Goal: Complete application form: Complete application form

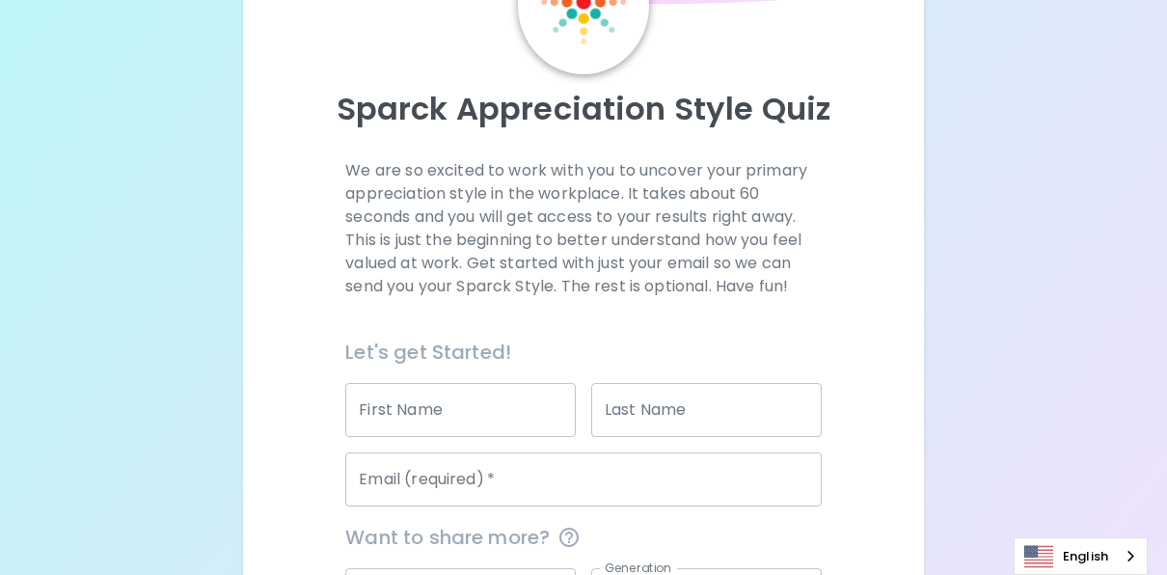
scroll to position [193, 0]
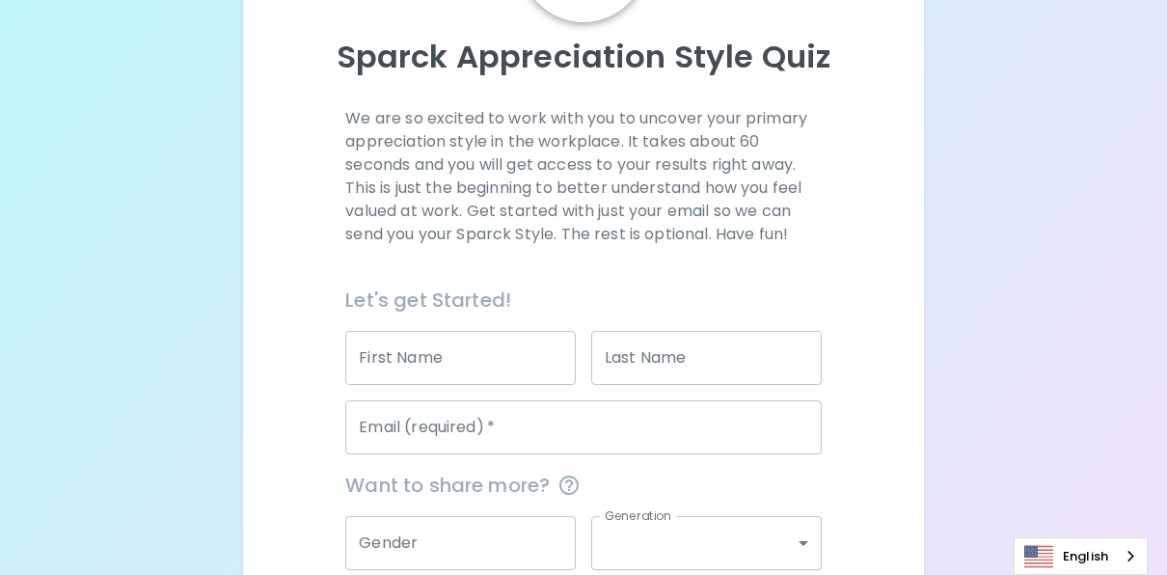
click at [523, 349] on input "First Name" at bounding box center [460, 358] width 230 height 54
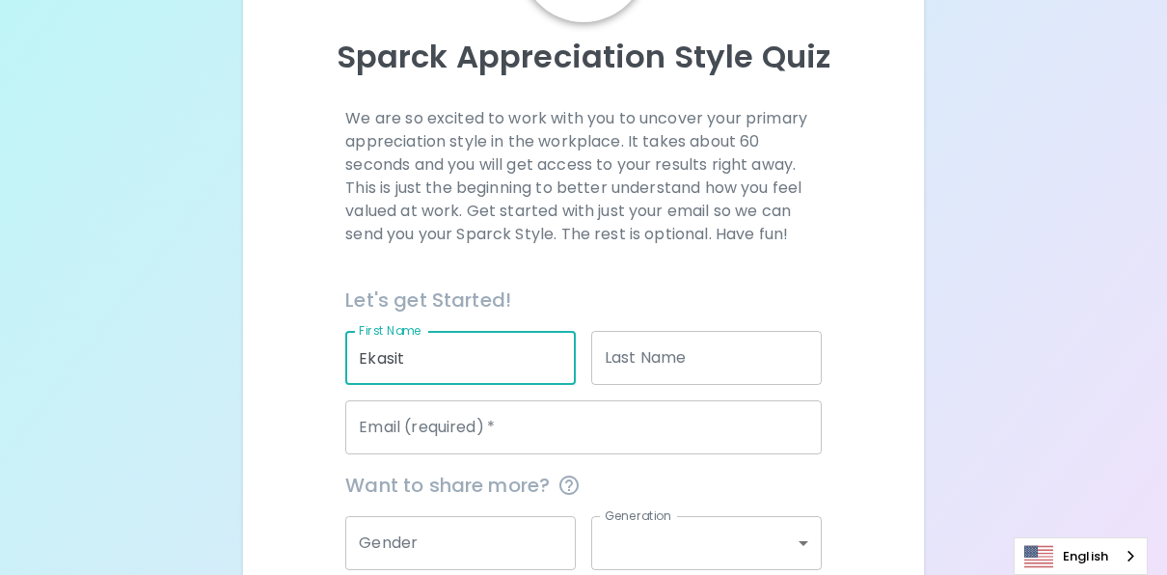
type input "Ekasit"
click at [651, 352] on input "Last Name" at bounding box center [706, 358] width 230 height 54
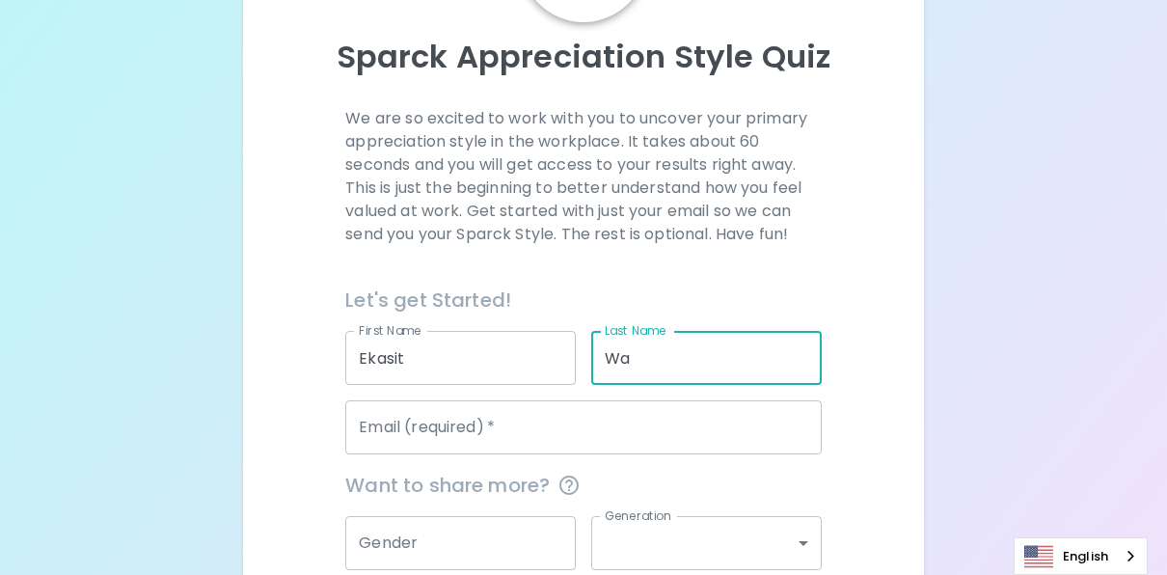
type input "WANOTHAYAROT"
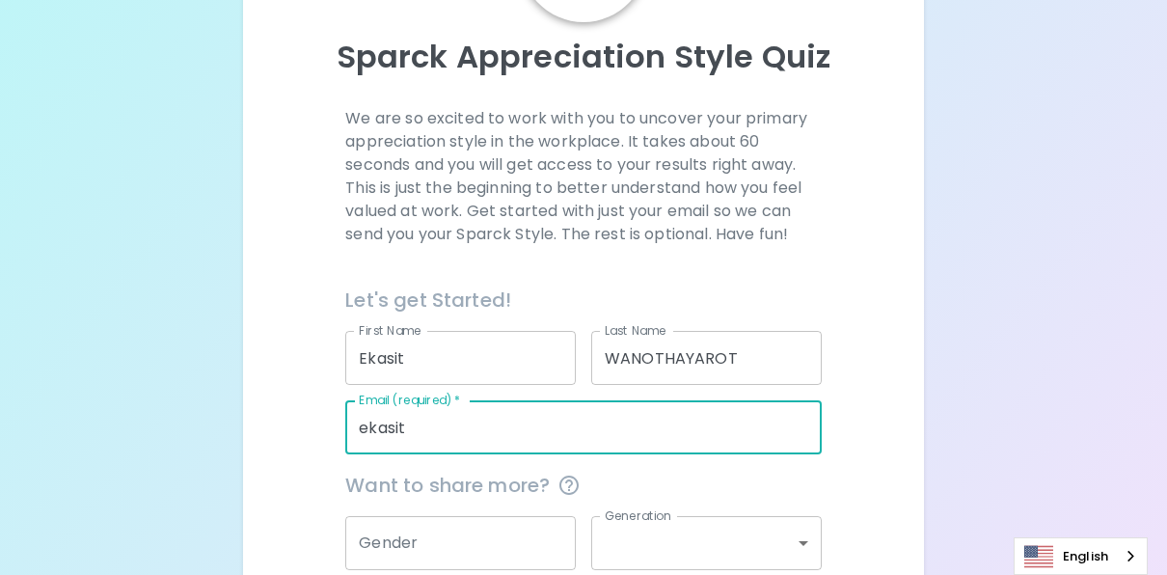
type input "[EMAIL_ADDRESS][DOMAIN_NAME]"
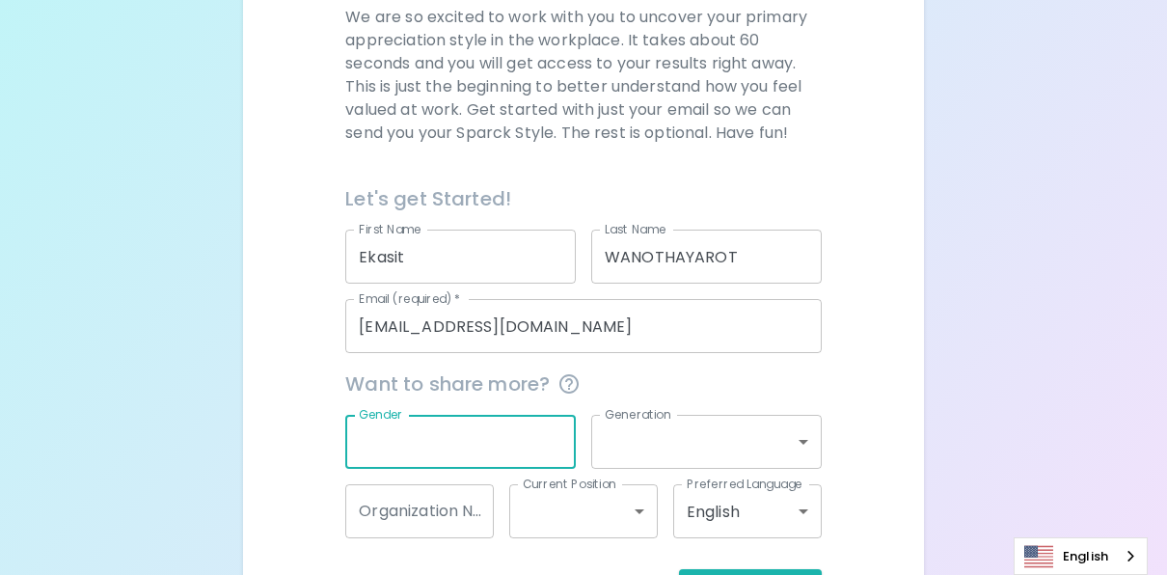
scroll to position [367, 0]
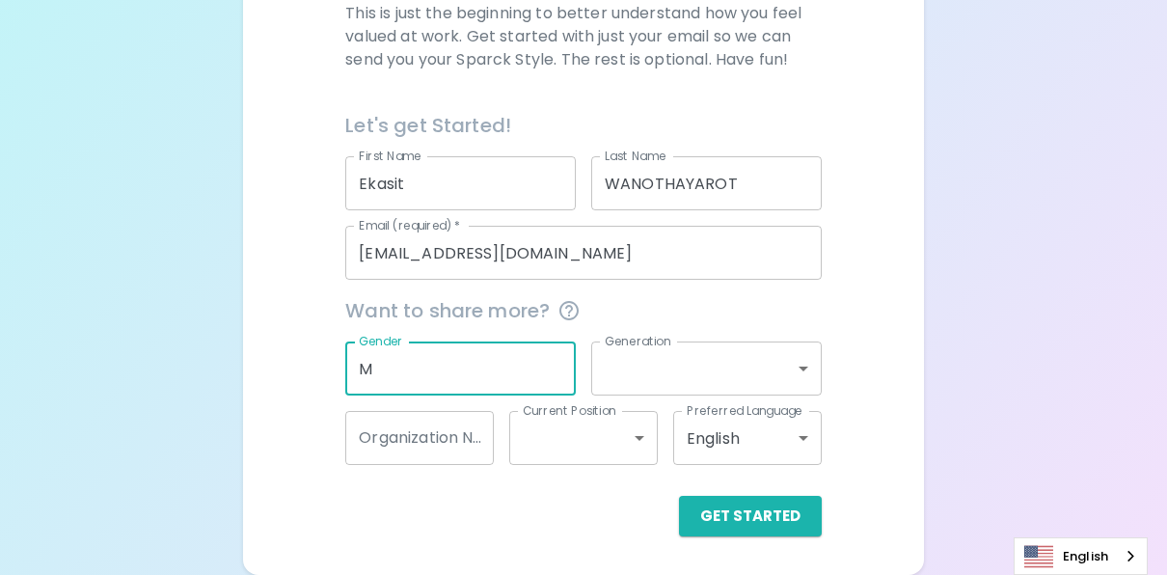
type input "M"
click at [789, 368] on body "Sparck Appreciation Style Quiz We are so excited to work with you to uncover yo…" at bounding box center [590, 104] width 1181 height 942
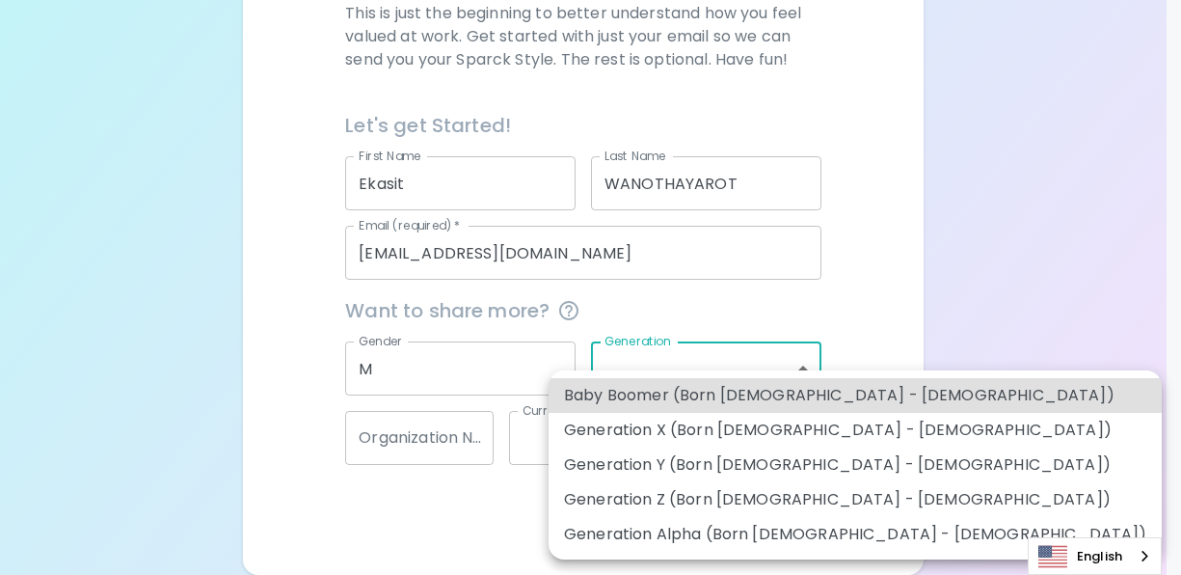
click at [756, 460] on li "Generation Y (Born [DEMOGRAPHIC_DATA] - [DEMOGRAPHIC_DATA])" at bounding box center [855, 464] width 613 height 35
type input "generation_y"
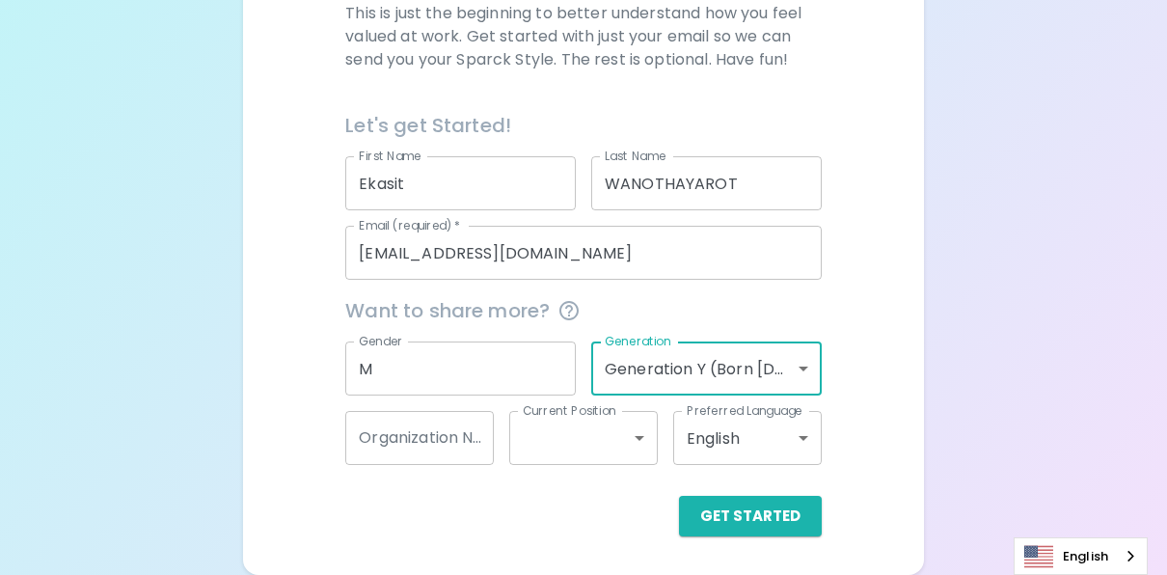
click at [445, 444] on input "Organization Name" at bounding box center [419, 438] width 148 height 54
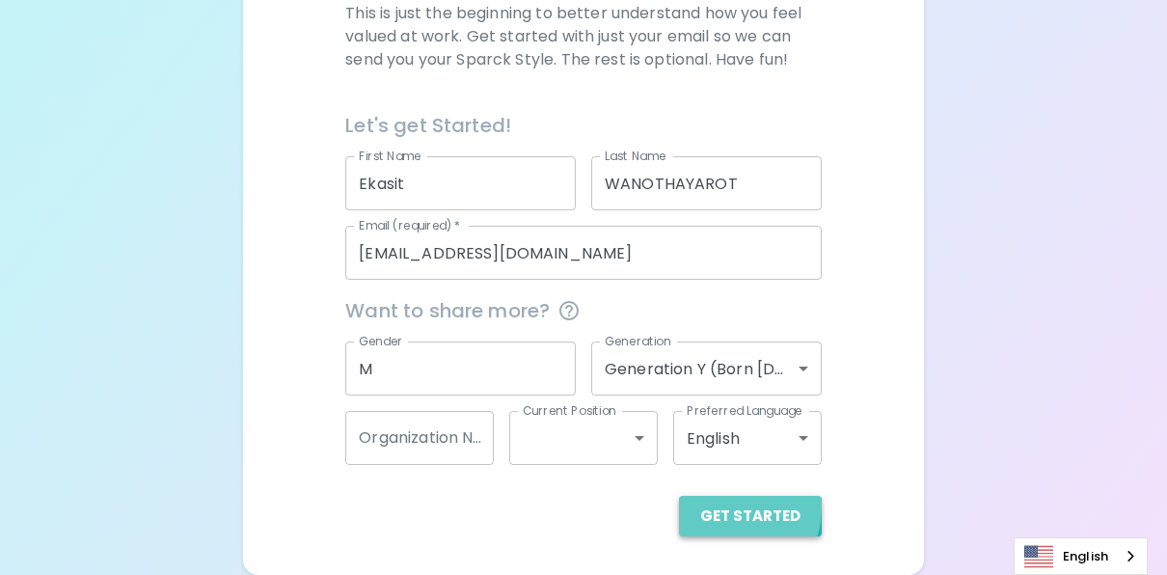
click at [722, 506] on button "Get Started" at bounding box center [750, 516] width 143 height 40
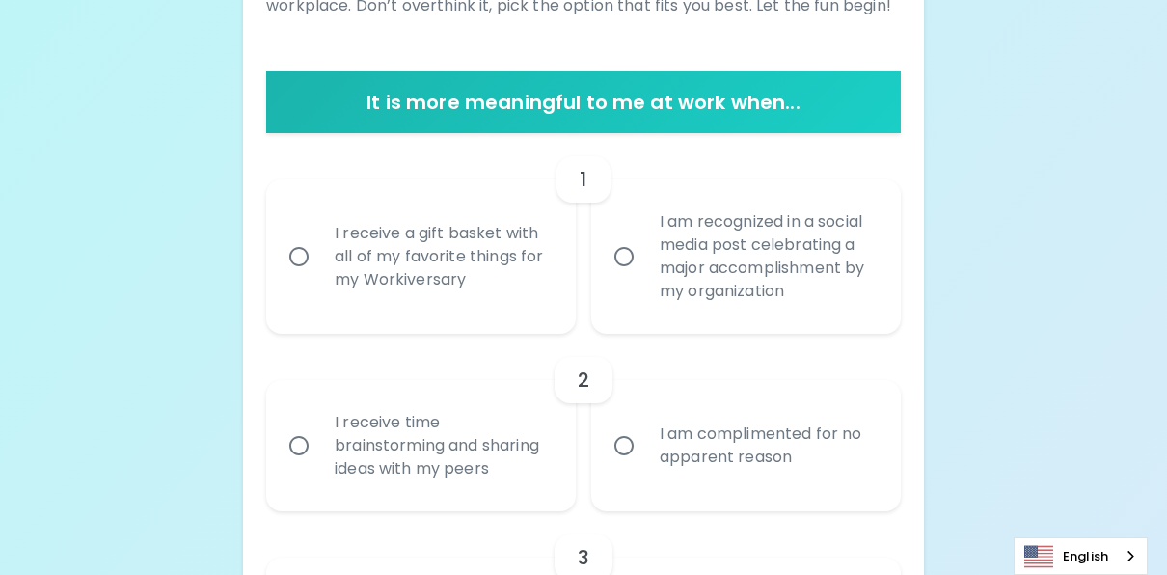
scroll to position [406, 0]
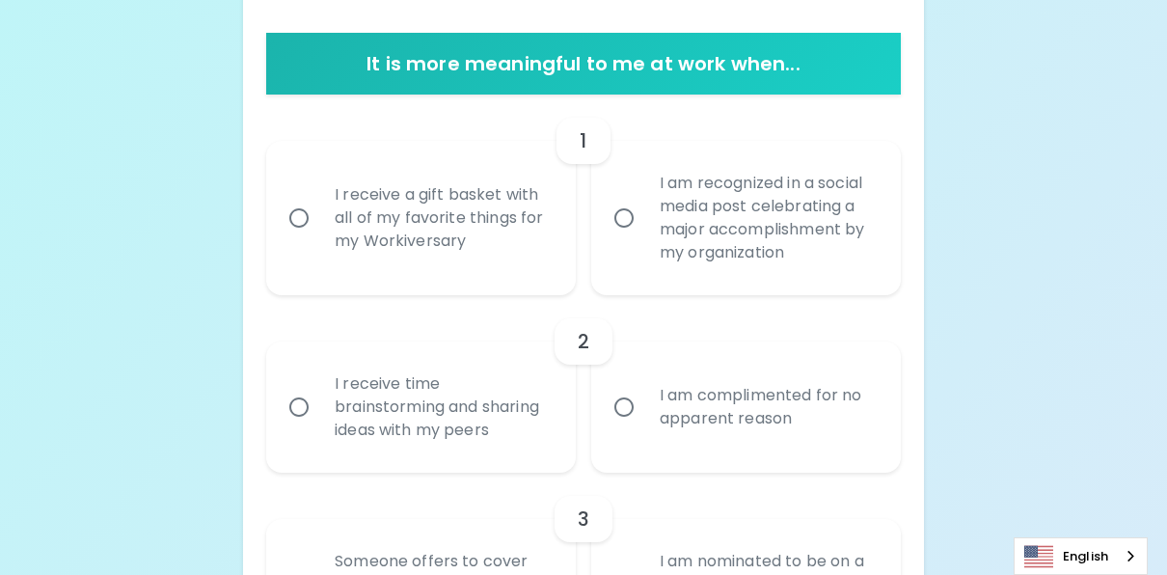
click at [300, 219] on input "I receive a gift basket with all of my favorite things for my Workiversary" at bounding box center [299, 218] width 40 height 40
radio input "true"
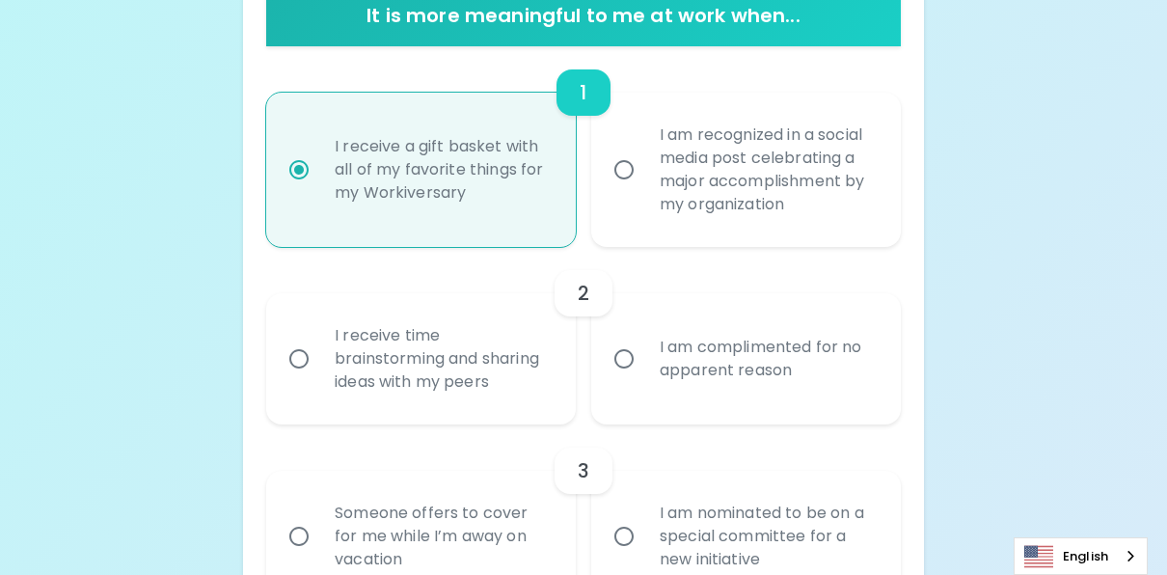
scroll to position [464, 0]
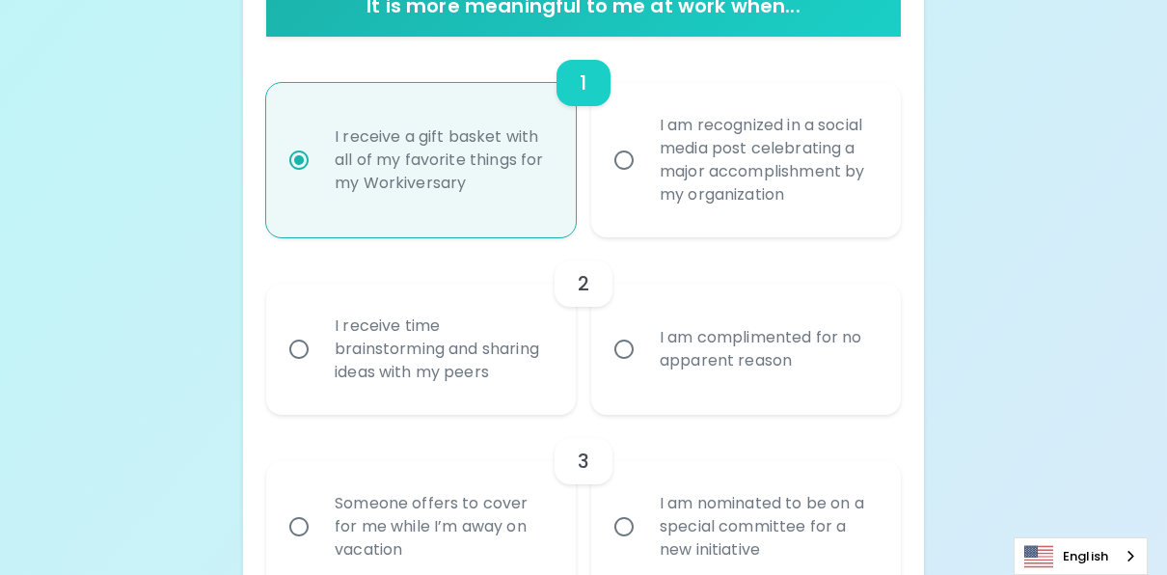
click at [308, 345] on input "I receive time brainstorming and sharing ideas with my peers" at bounding box center [299, 349] width 40 height 40
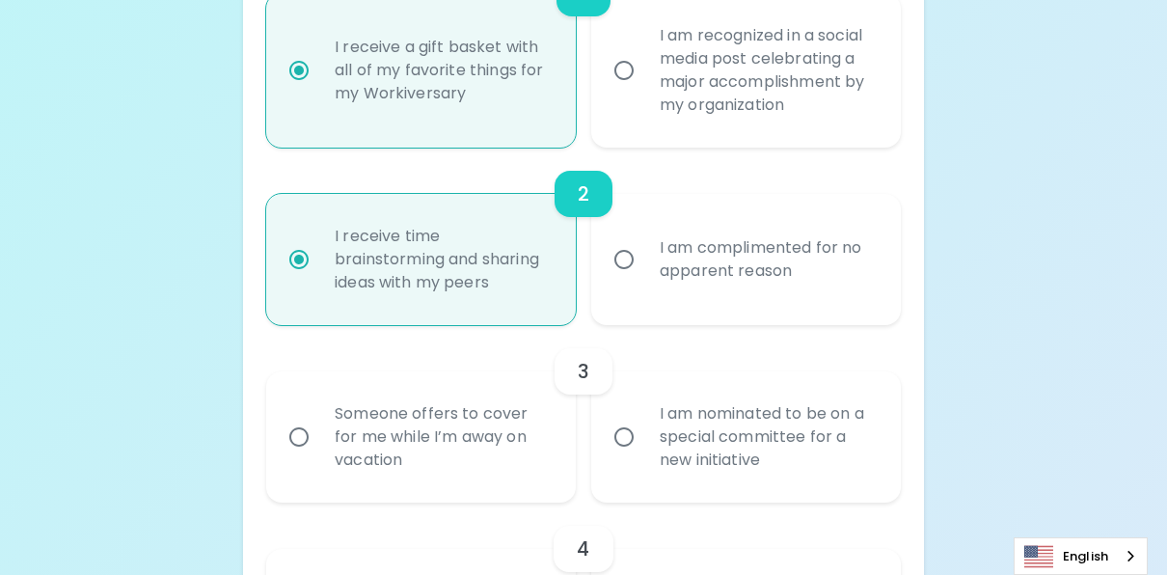
scroll to position [618, 0]
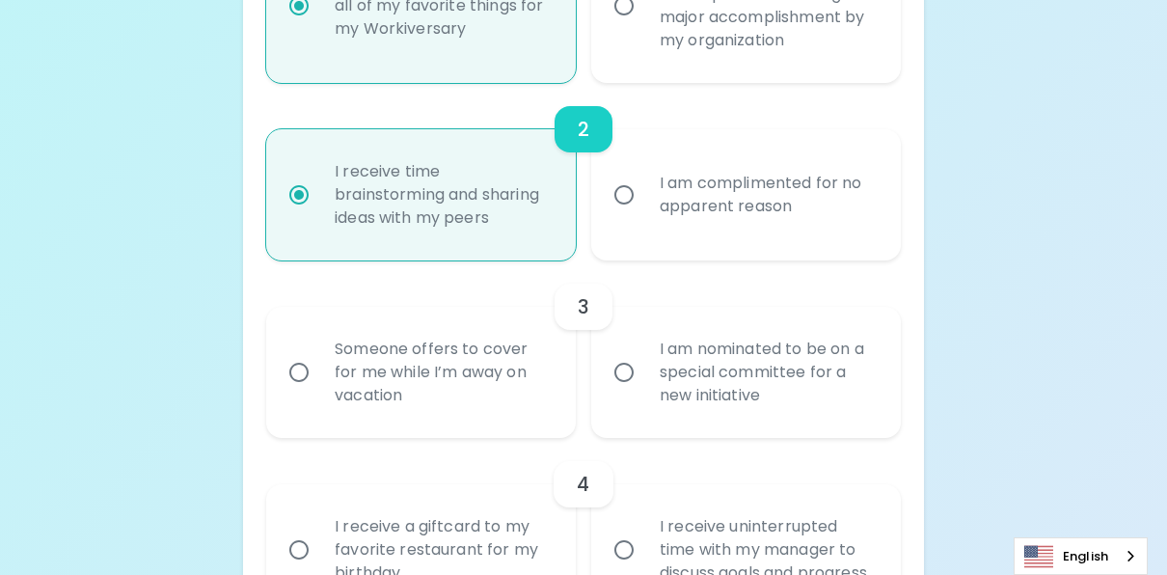
radio input "true"
click at [620, 375] on input "I am nominated to be on a special committee for a new initiative" at bounding box center [624, 372] width 40 height 40
radio input "false"
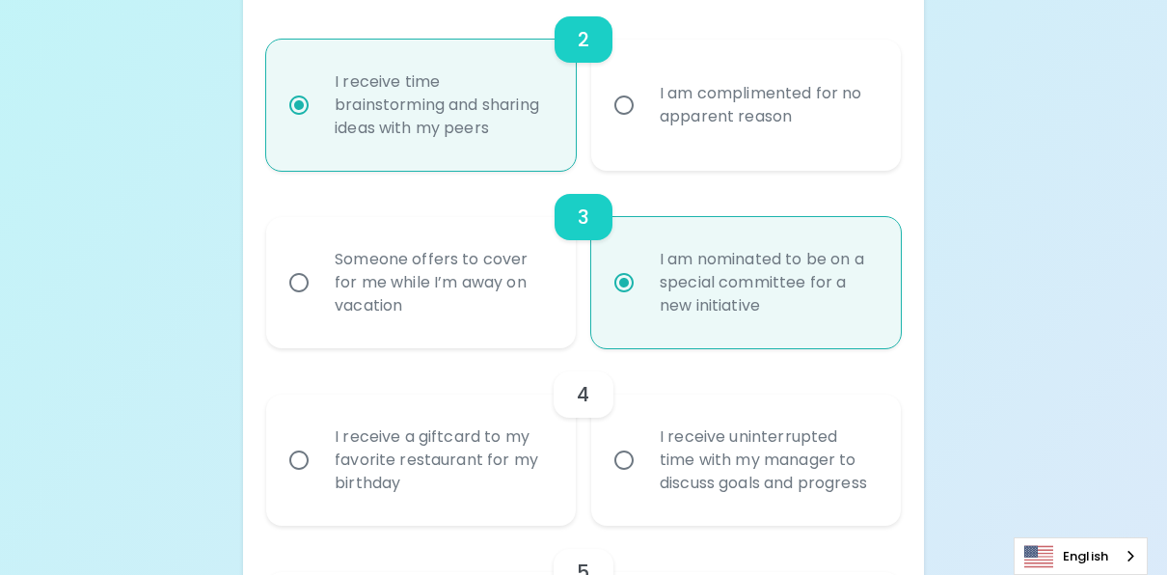
scroll to position [772, 0]
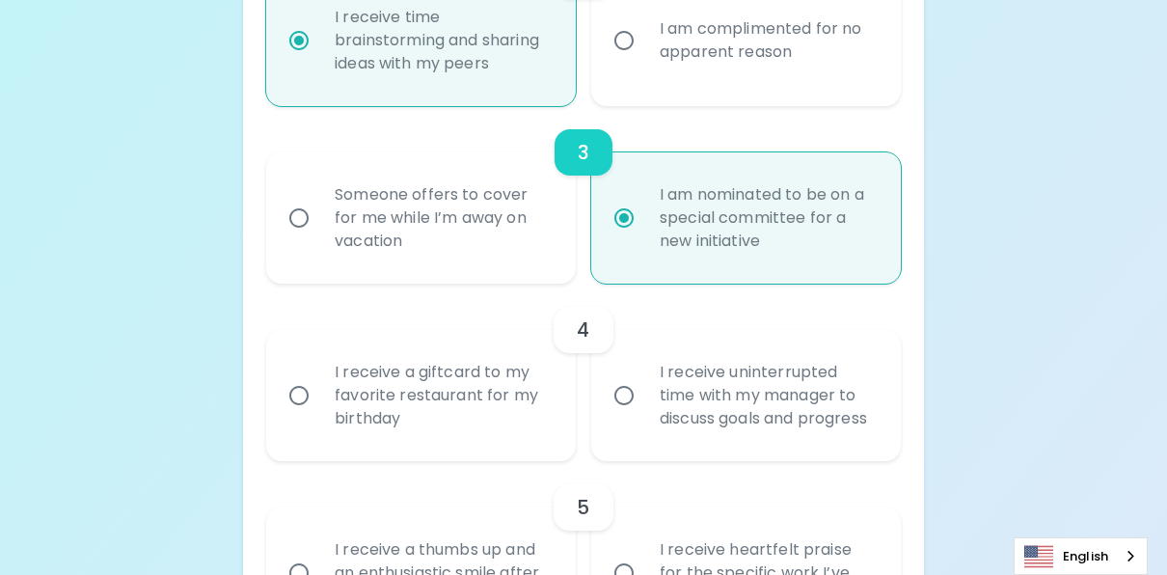
radio input "true"
click at [613, 405] on input "I receive uninterrupted time with my manager to discuss goals and progress" at bounding box center [624, 395] width 40 height 40
radio input "false"
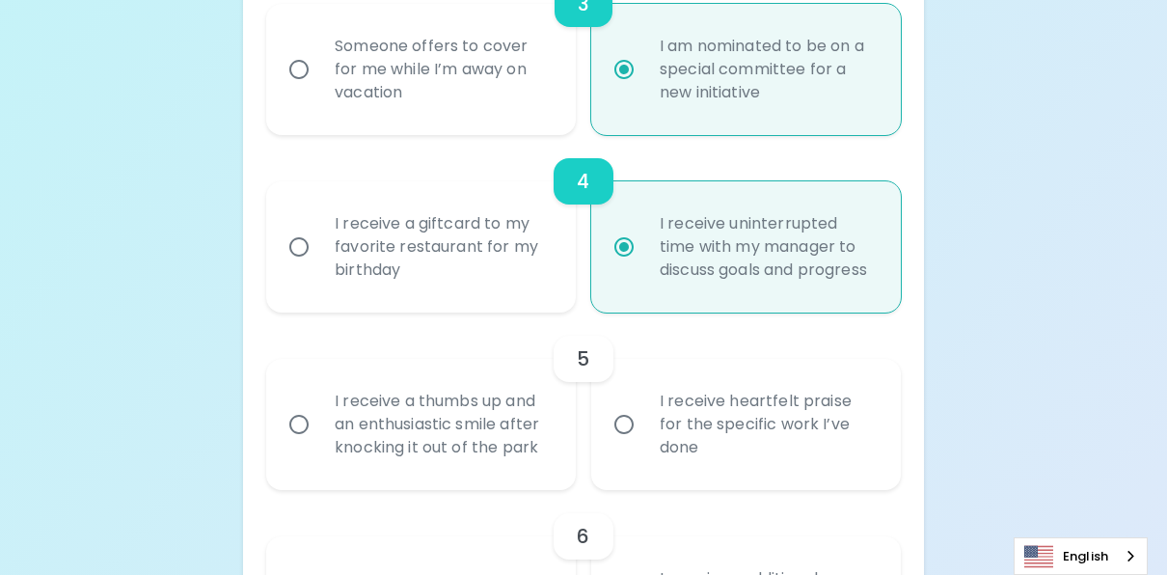
scroll to position [926, 0]
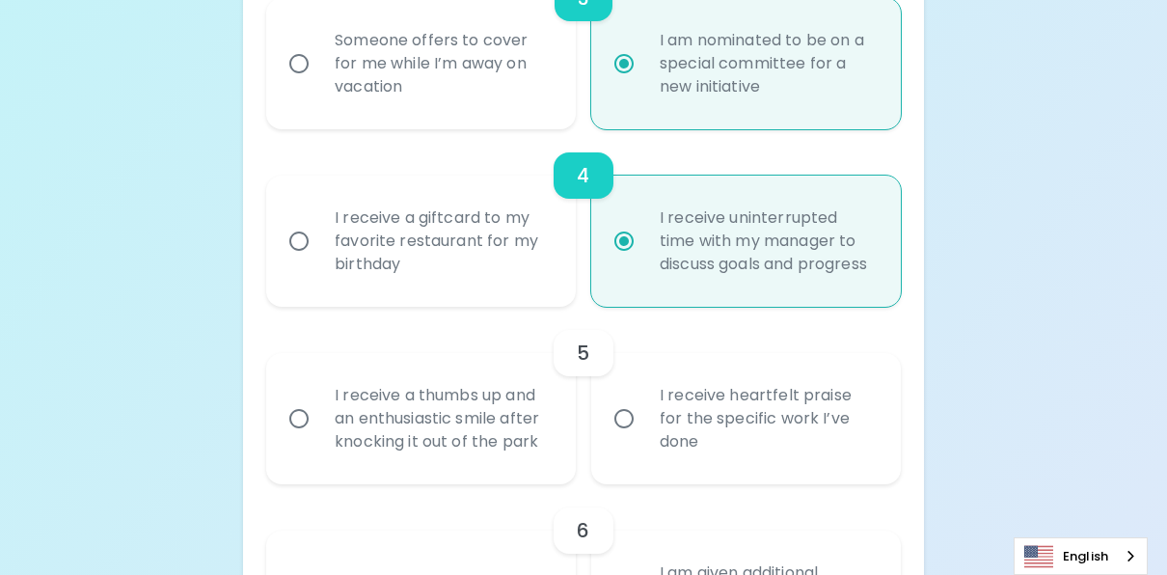
radio input "true"
click at [622, 438] on input "I receive heartfelt praise for the specific work I’ve done" at bounding box center [624, 418] width 40 height 40
radio input "false"
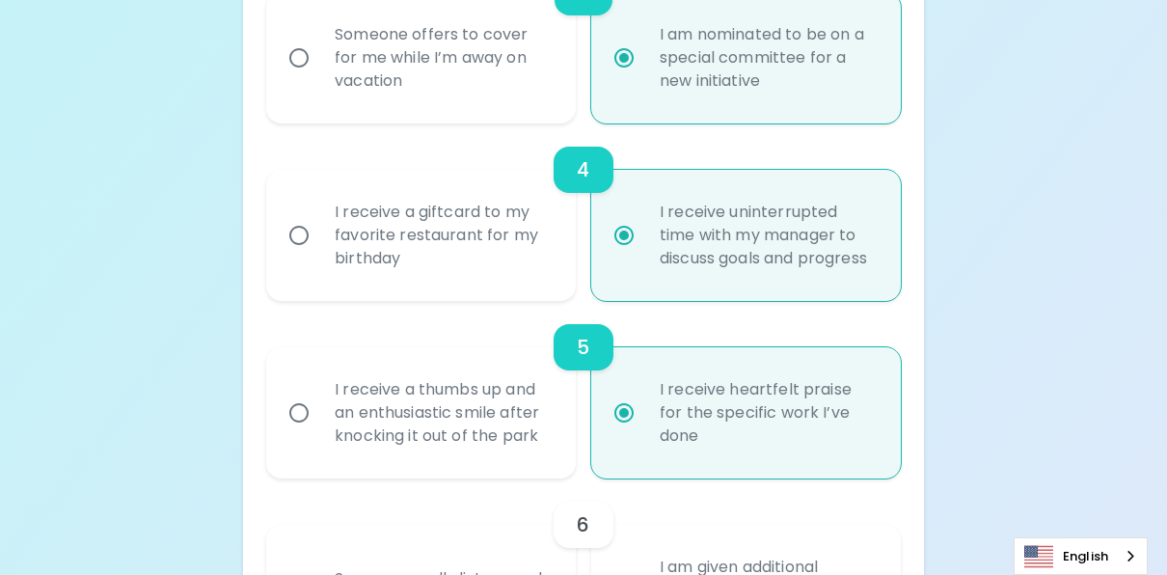
scroll to position [1081, 0]
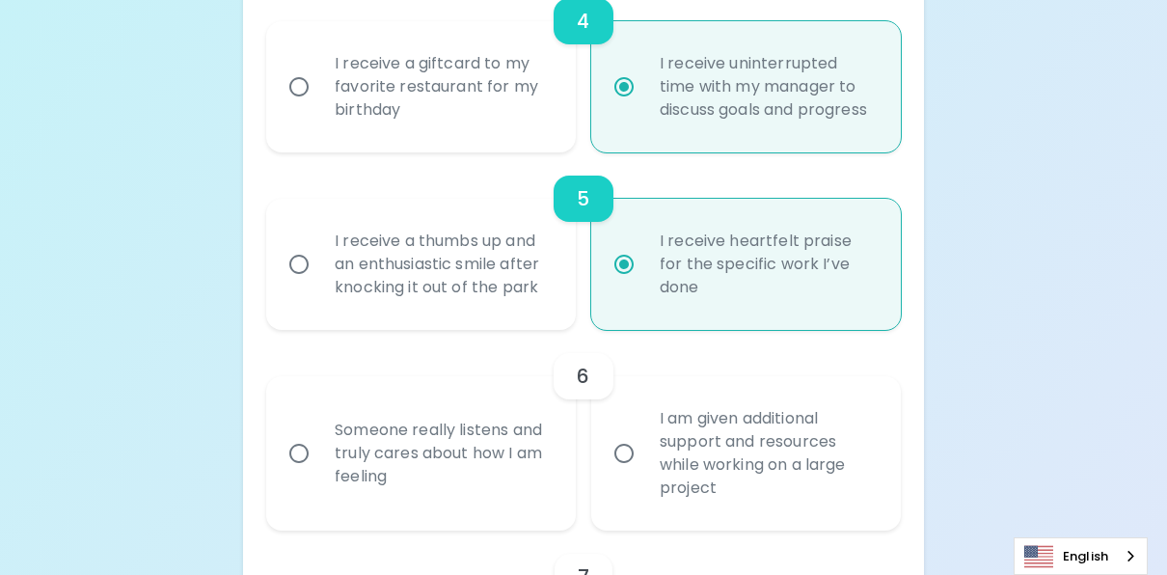
radio input "true"
click at [632, 473] on input "I am given additional support and resources while working on a large project" at bounding box center [624, 453] width 40 height 40
radio input "false"
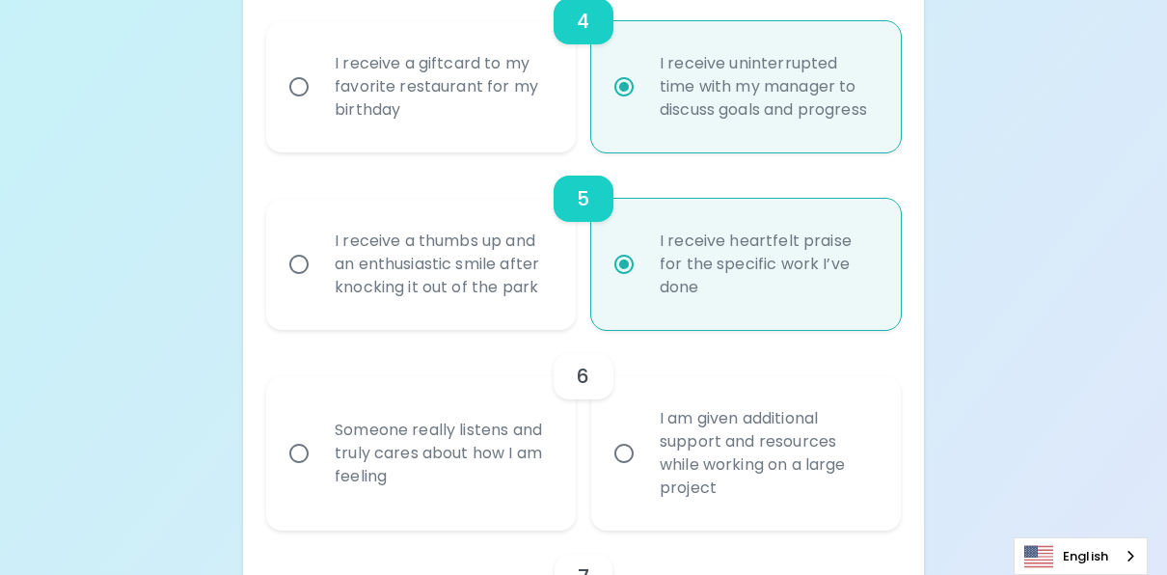
radio input "false"
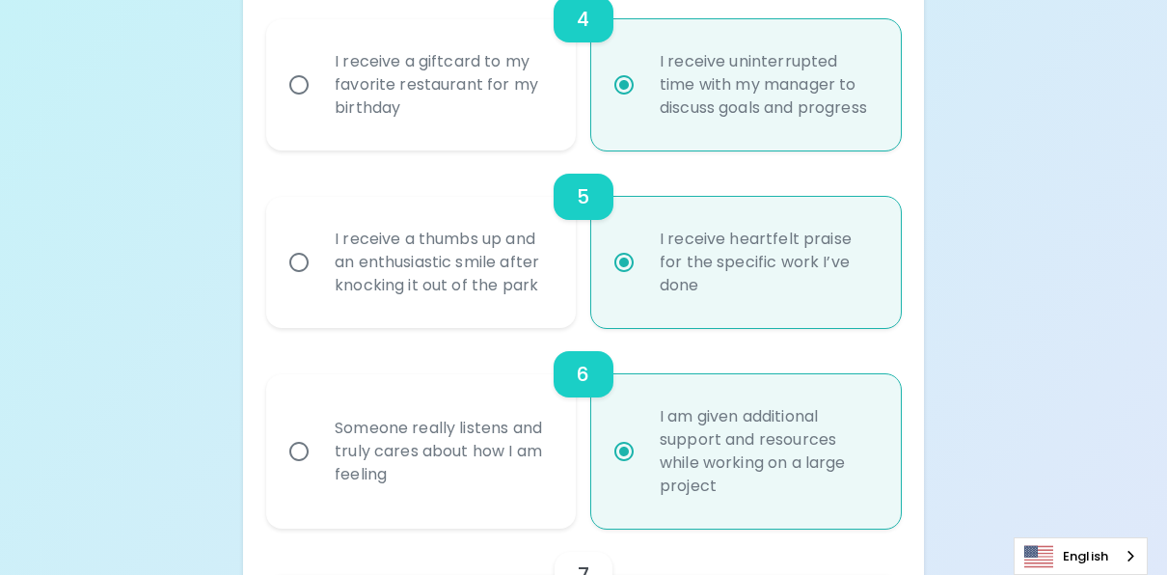
scroll to position [1235, 0]
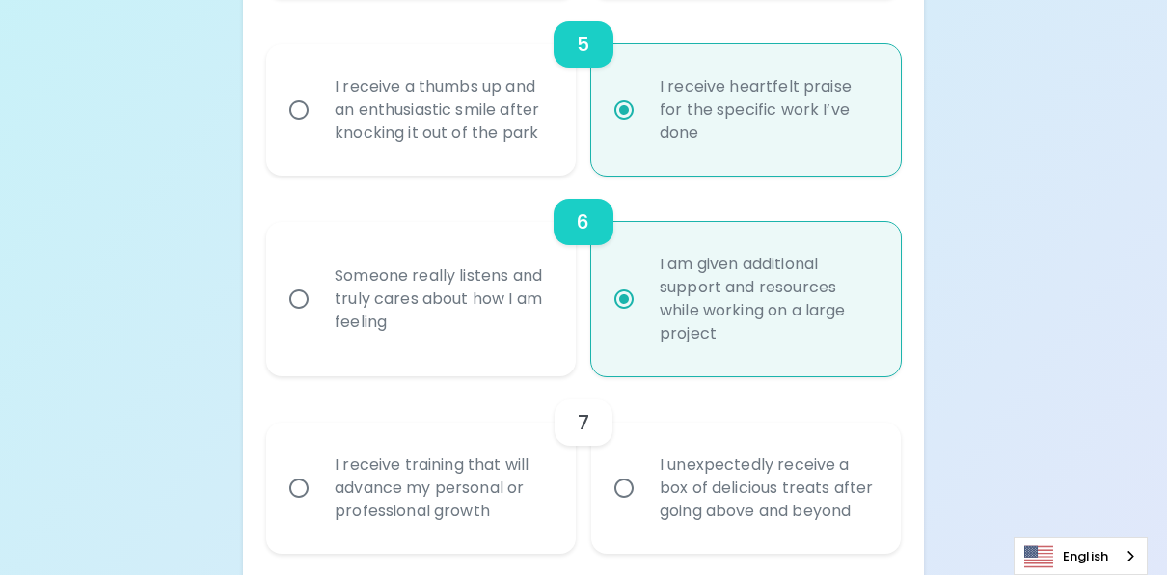
radio input "true"
click at [312, 508] on input "I receive training that will advance my personal or professional growth" at bounding box center [299, 488] width 40 height 40
radio input "false"
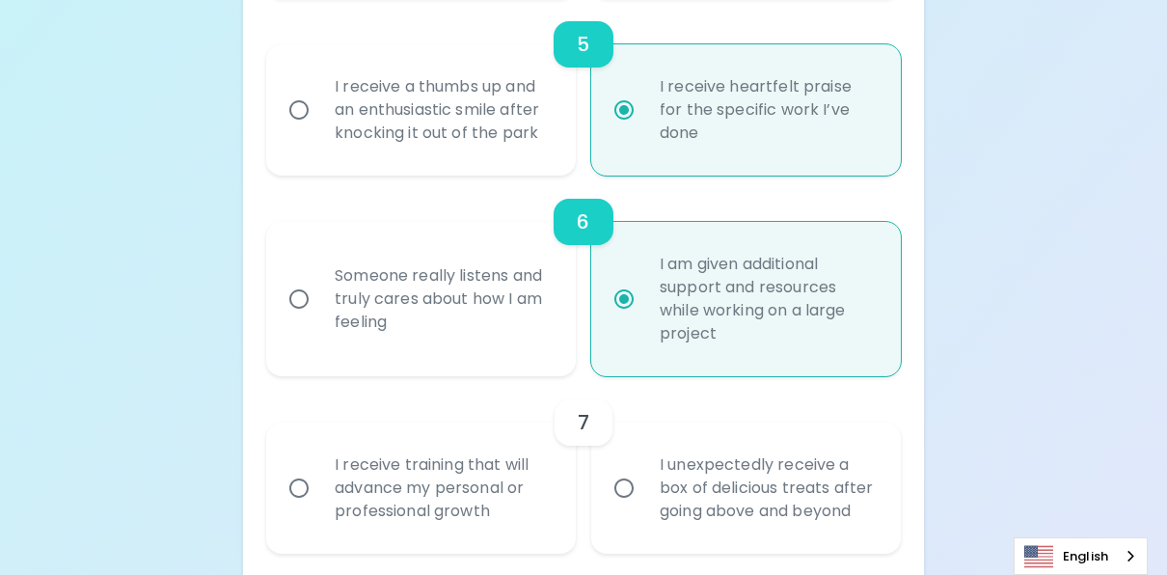
radio input "false"
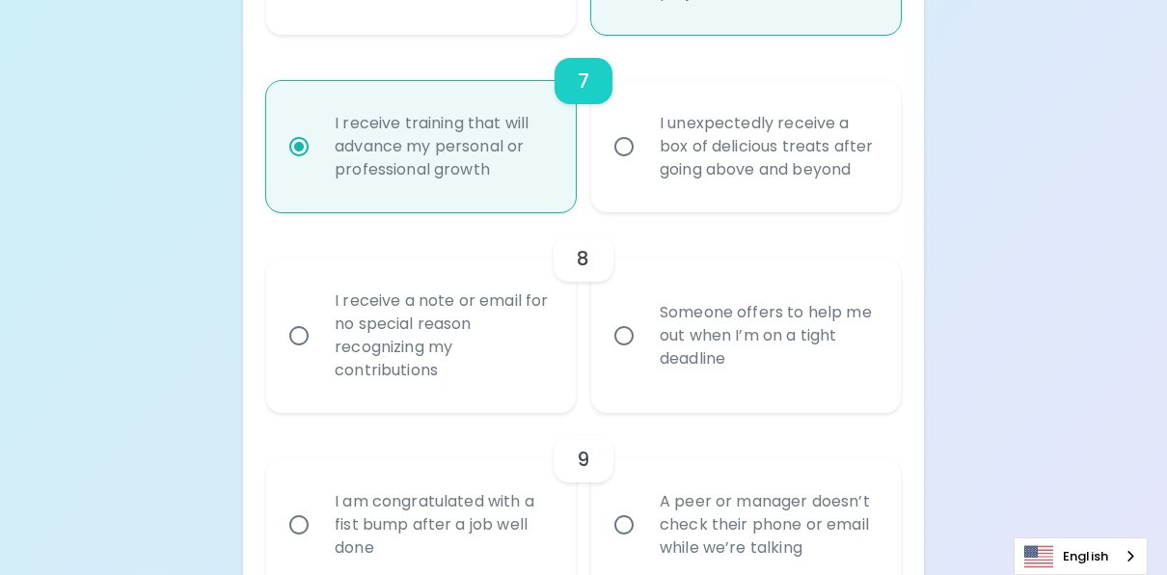
scroll to position [1582, 0]
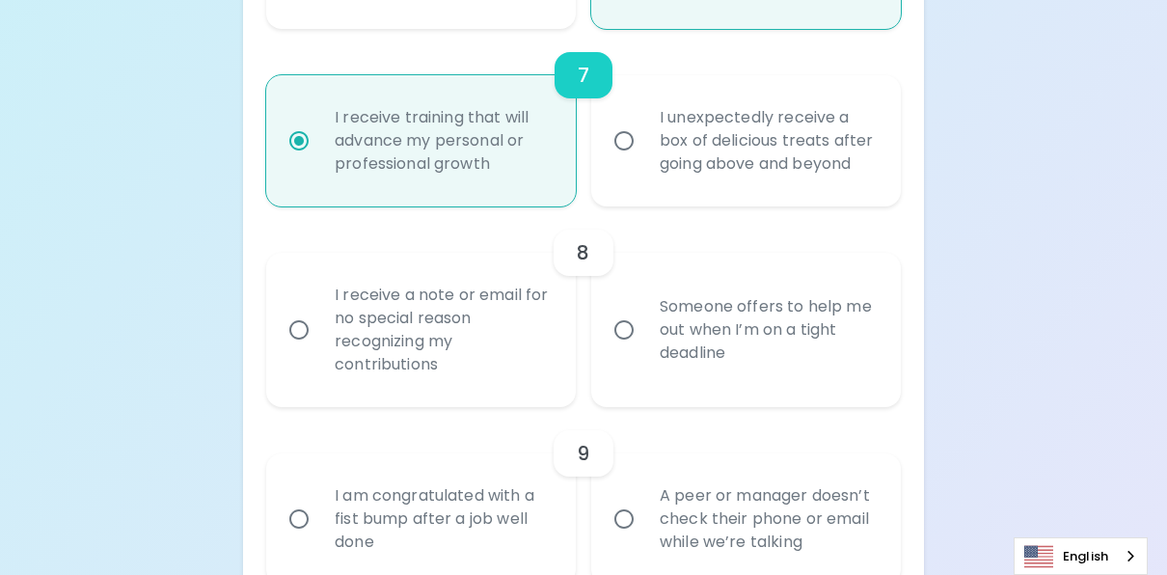
radio input "true"
click at [304, 350] on input "I receive a note or email for no special reason recognizing my contributions" at bounding box center [299, 329] width 40 height 40
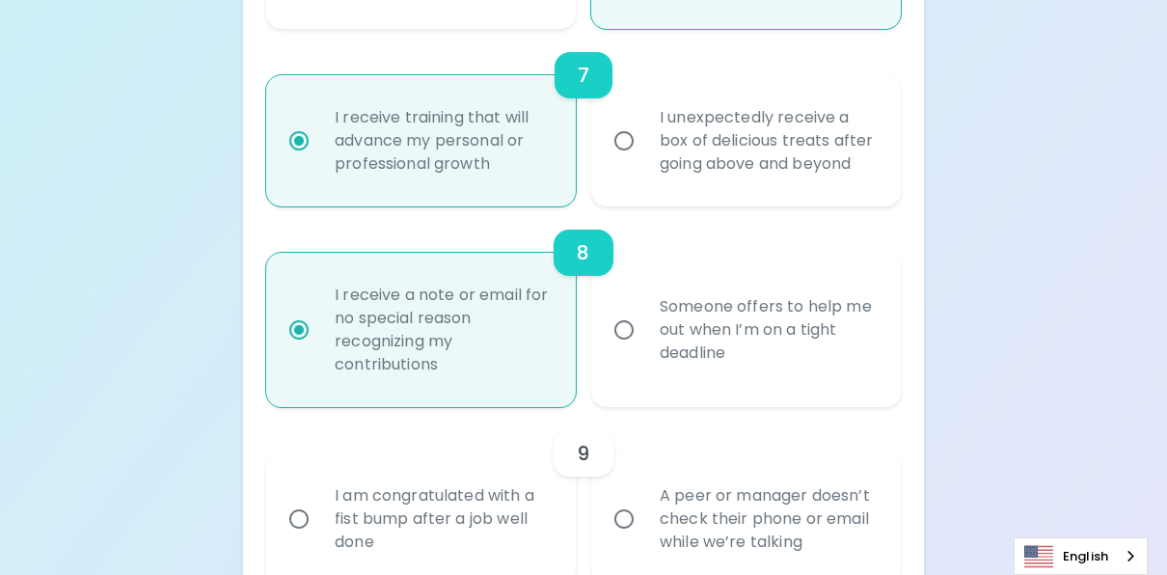
radio input "false"
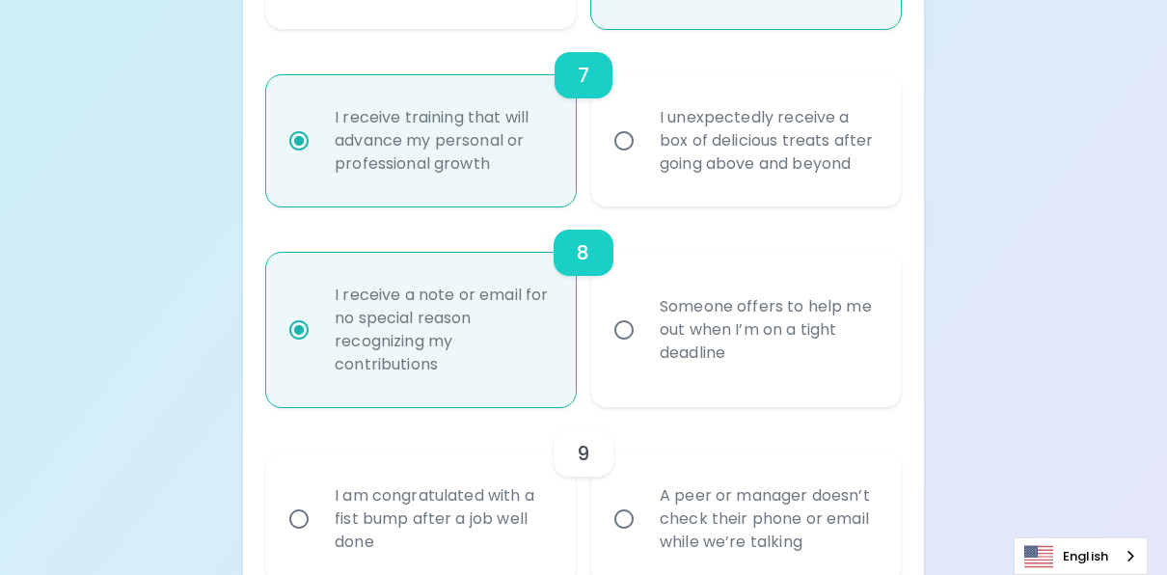
radio input "false"
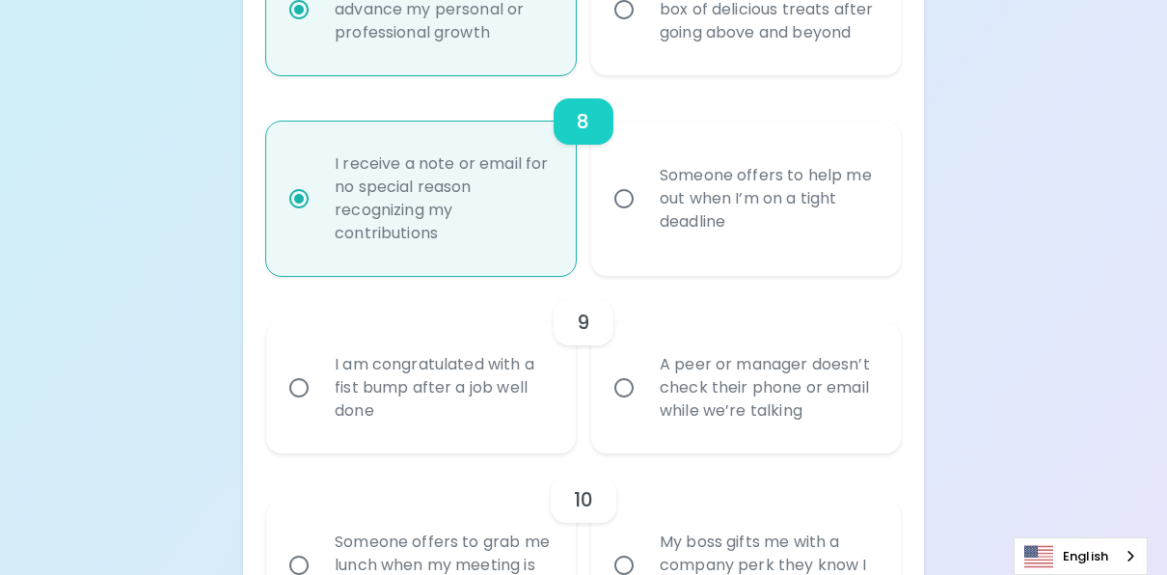
scroll to position [1736, 0]
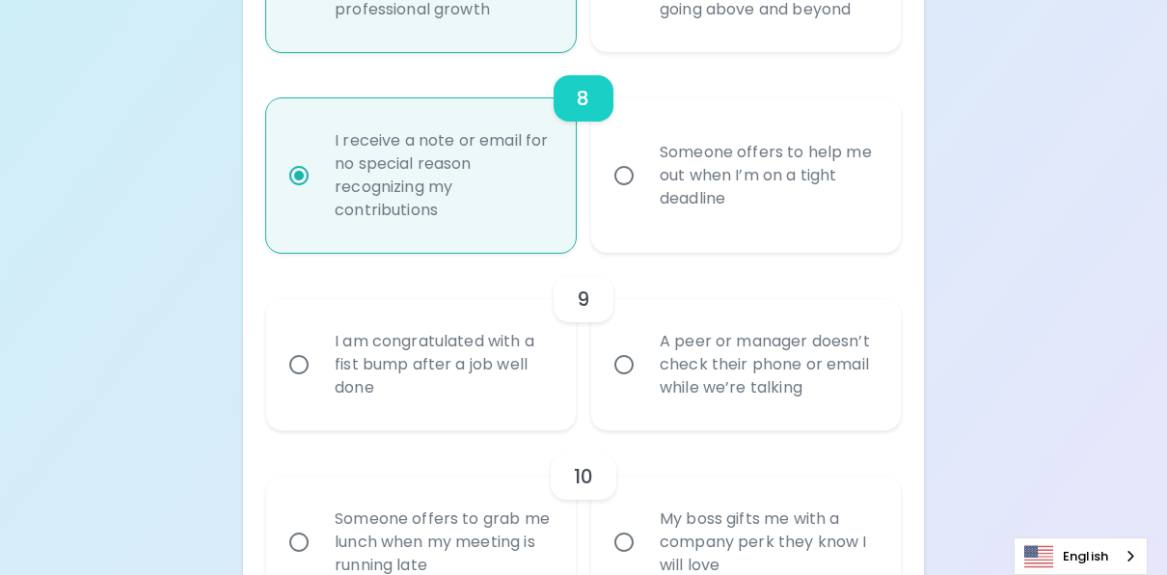
radio input "true"
click at [306, 385] on input "I am congratulated with a fist bump after a job well done" at bounding box center [299, 364] width 40 height 40
radio input "false"
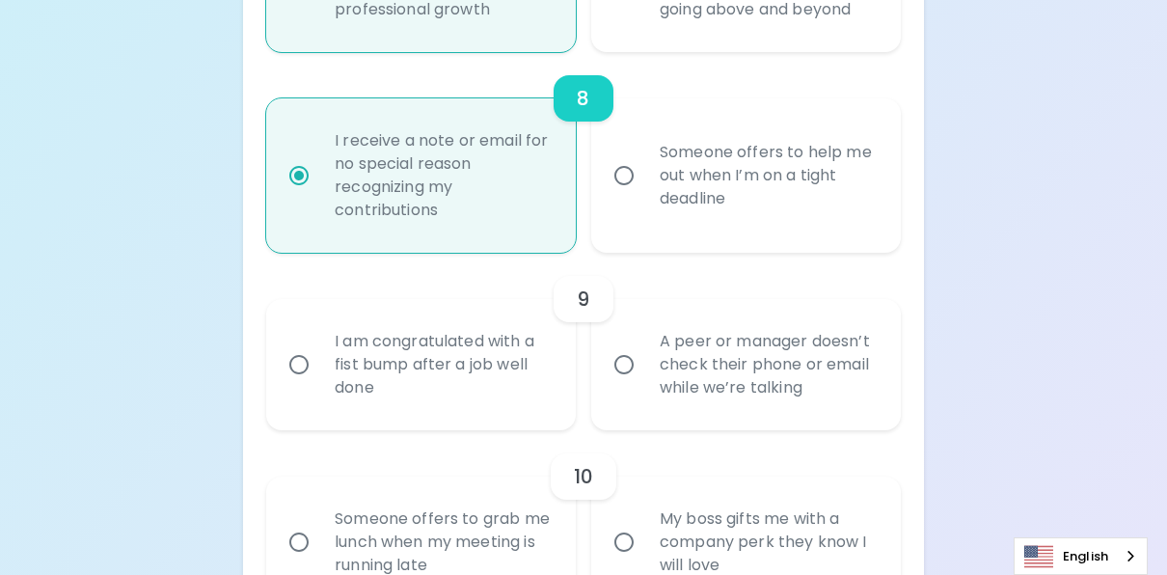
radio input "false"
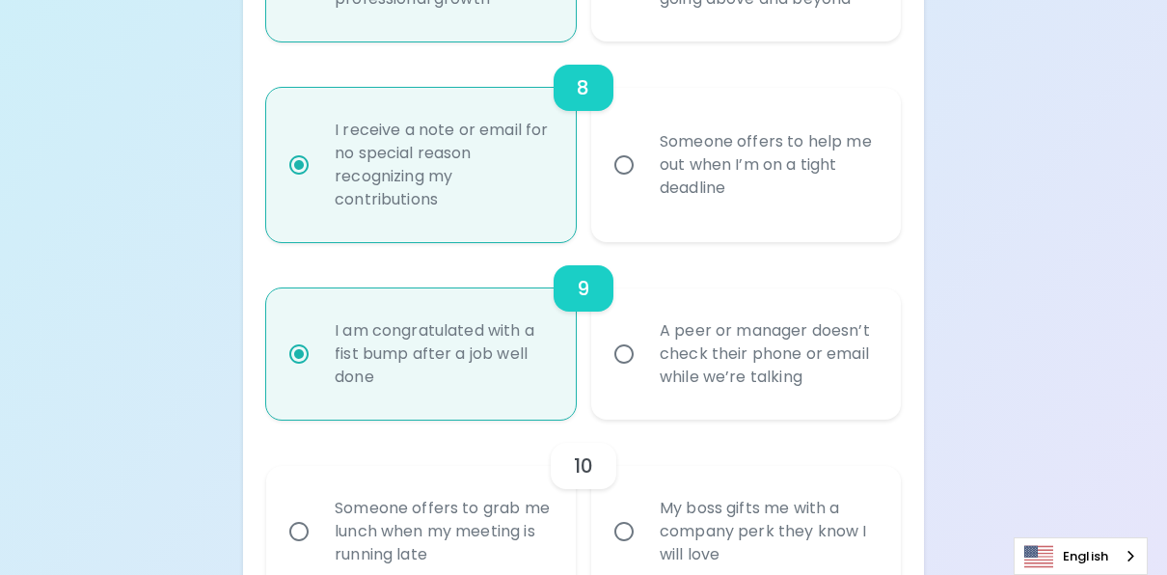
scroll to position [1891, 0]
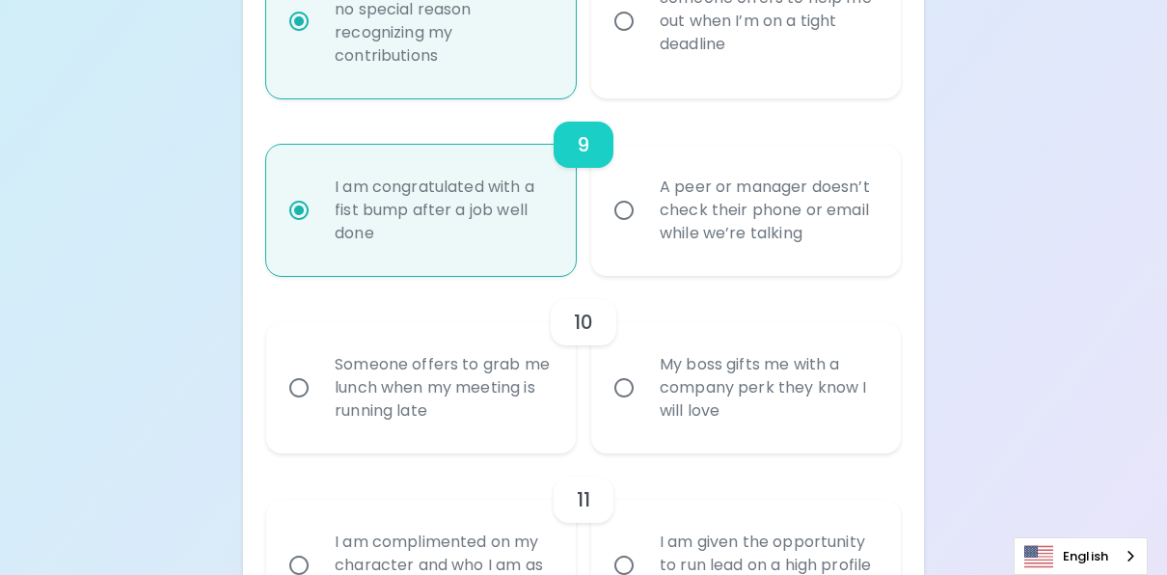
radio input "true"
click at [625, 228] on input "A peer or manager doesn’t check their phone or email while we’re talking" at bounding box center [624, 210] width 40 height 40
radio input "false"
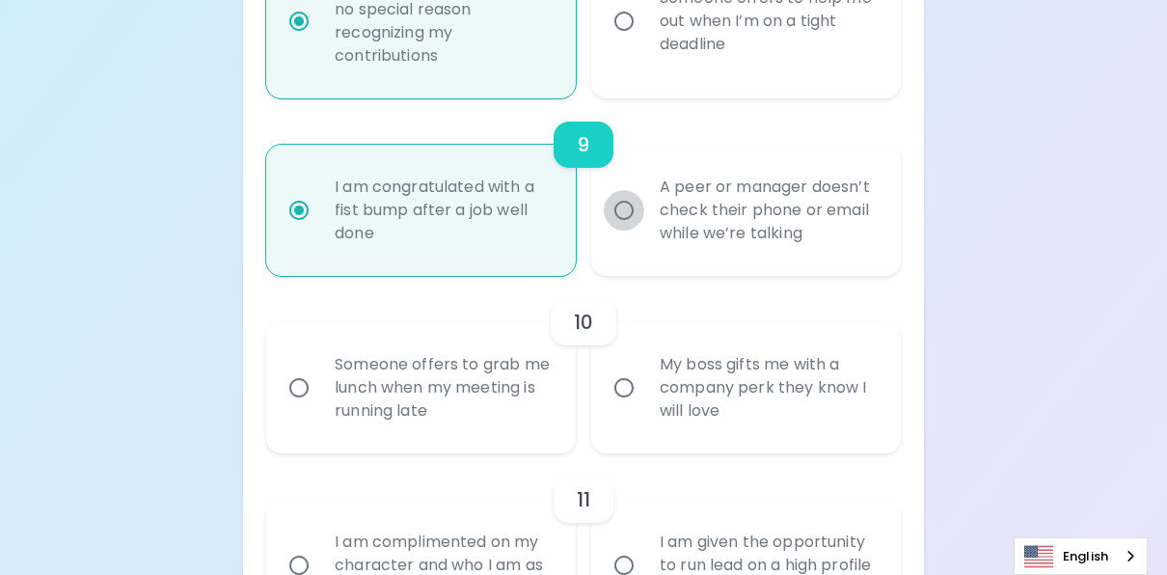
radio input "false"
radio input "true"
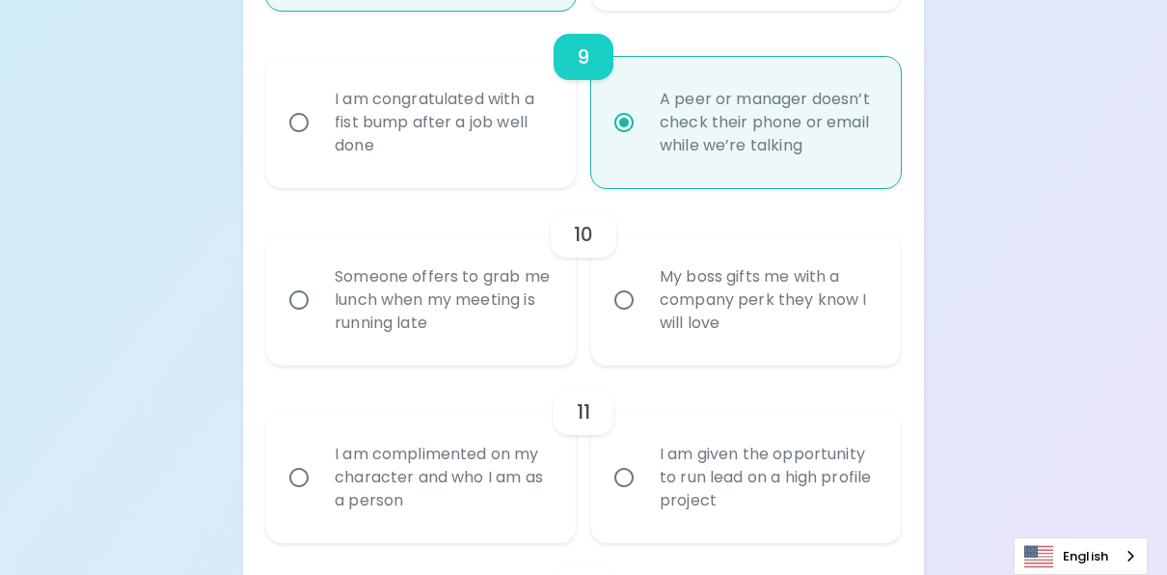
scroll to position [1987, 0]
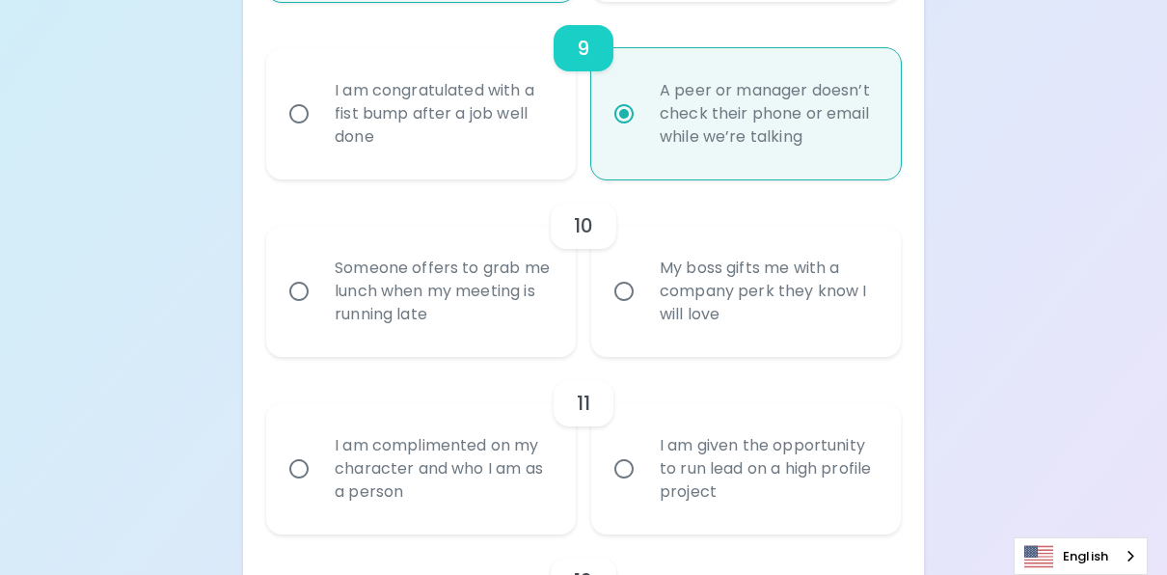
radio input "true"
click at [297, 134] on input "I am congratulated with a fist bump after a job well done" at bounding box center [299, 114] width 40 height 40
radio input "false"
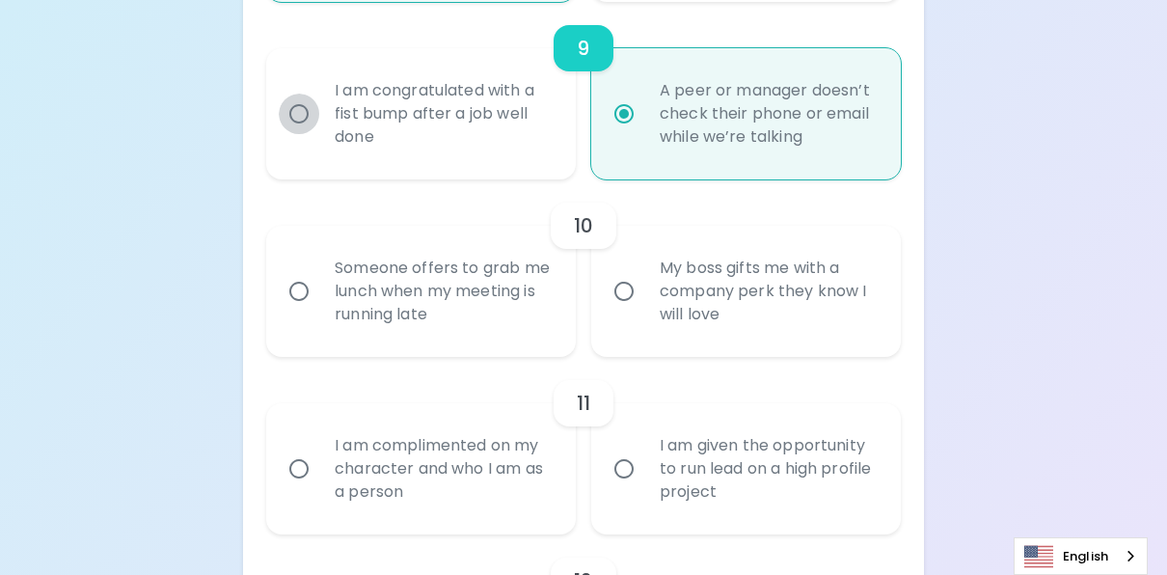
radio input "false"
radio input "true"
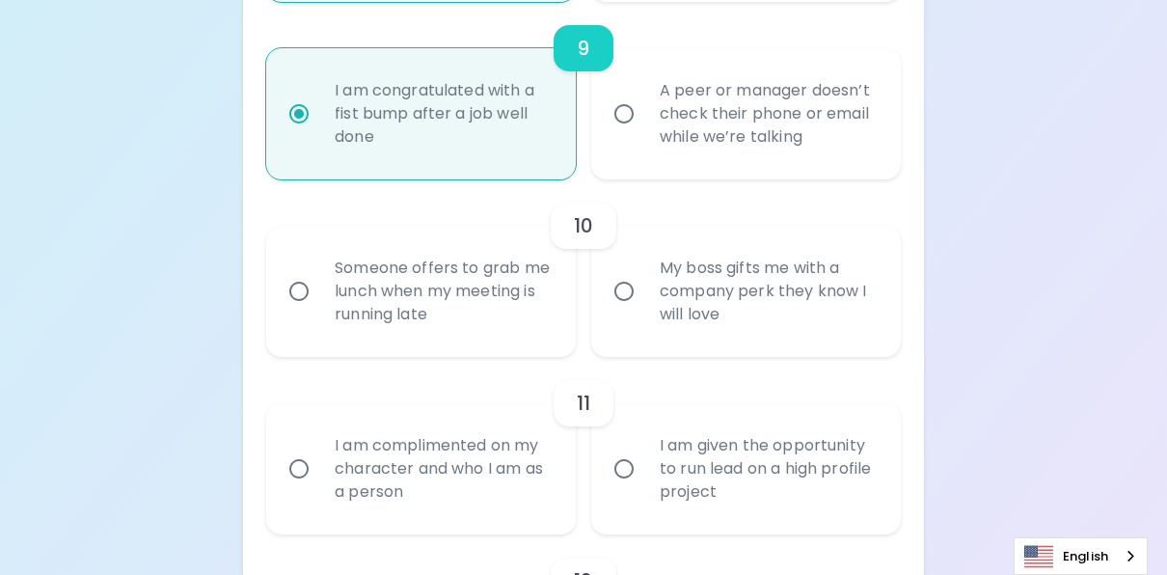
scroll to position [2083, 0]
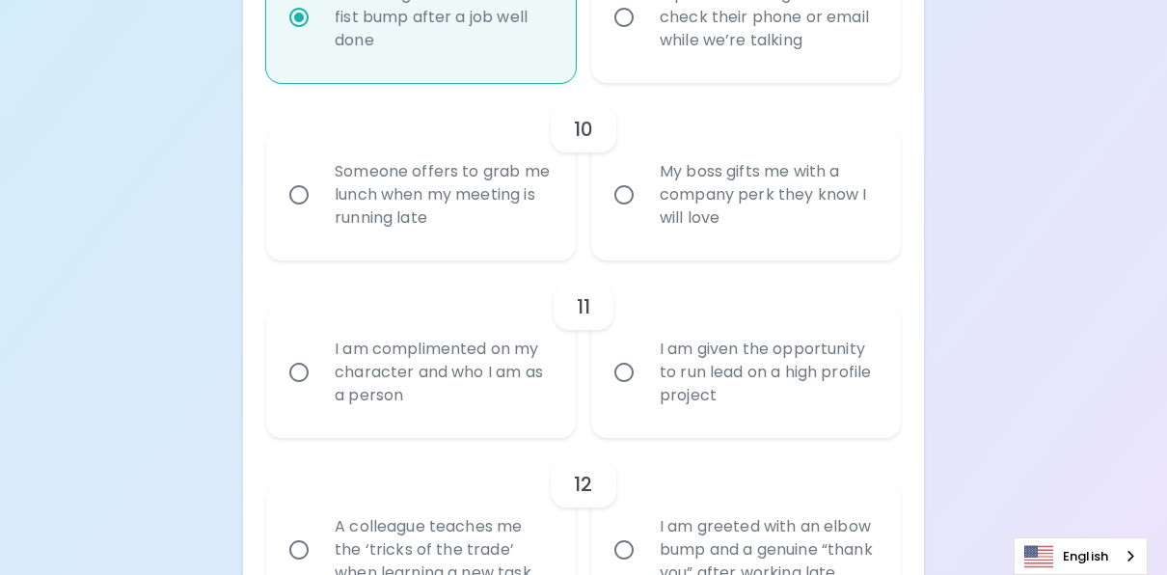
radio input "true"
click at [613, 215] on input "My boss gifts me with a company perk they know I will love" at bounding box center [624, 194] width 40 height 40
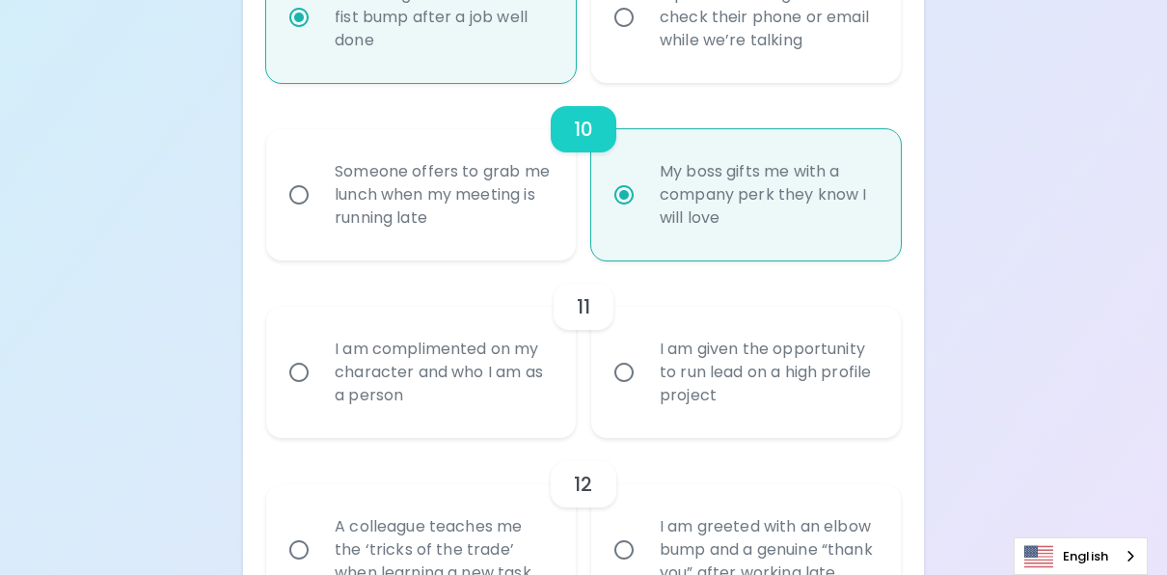
radio input "false"
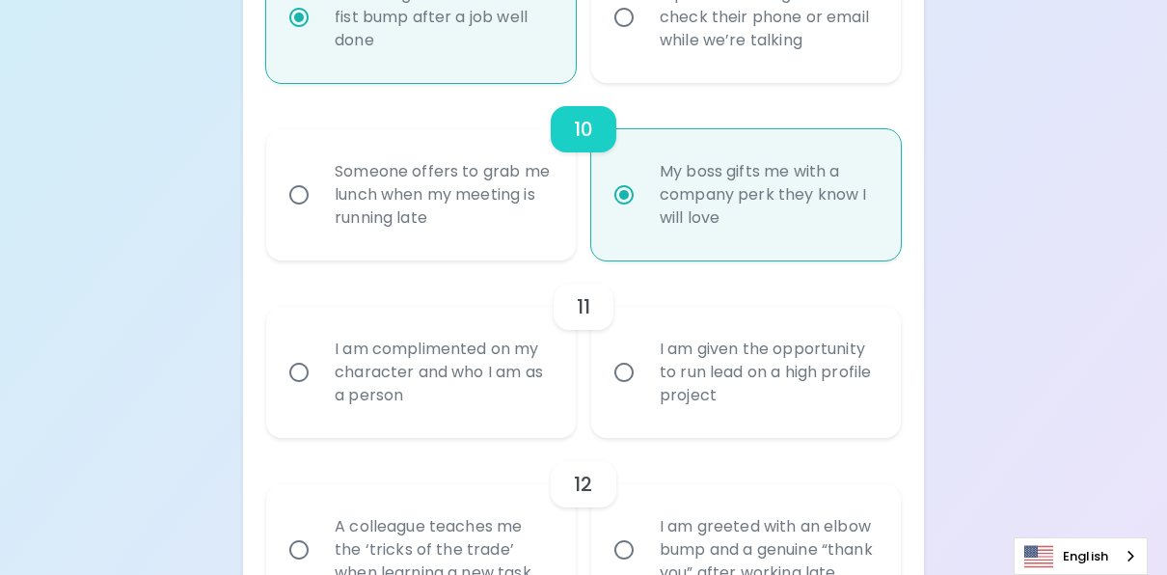
radio input "false"
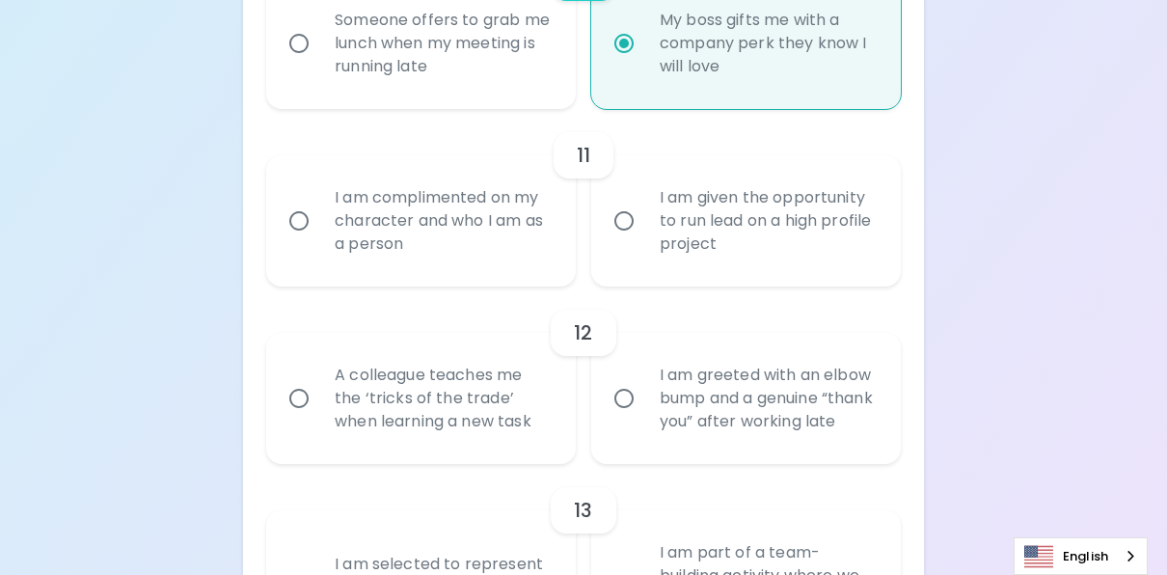
scroll to position [2238, 0]
radio input "true"
click at [297, 238] on input "I am complimented on my character and who I am as a person" at bounding box center [299, 218] width 40 height 40
radio input "false"
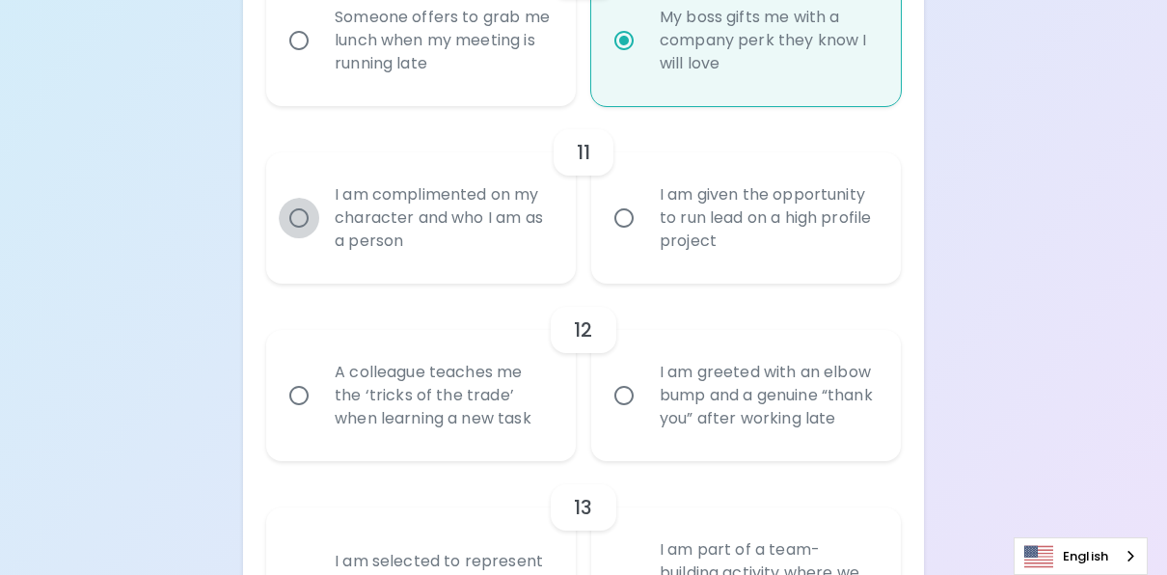
radio input "false"
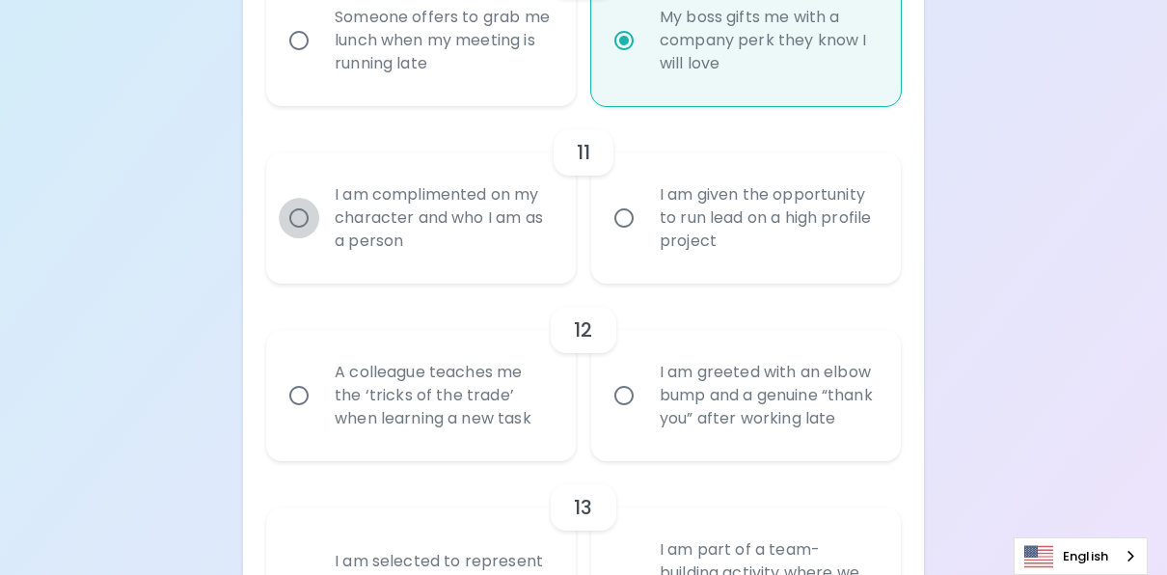
radio input "false"
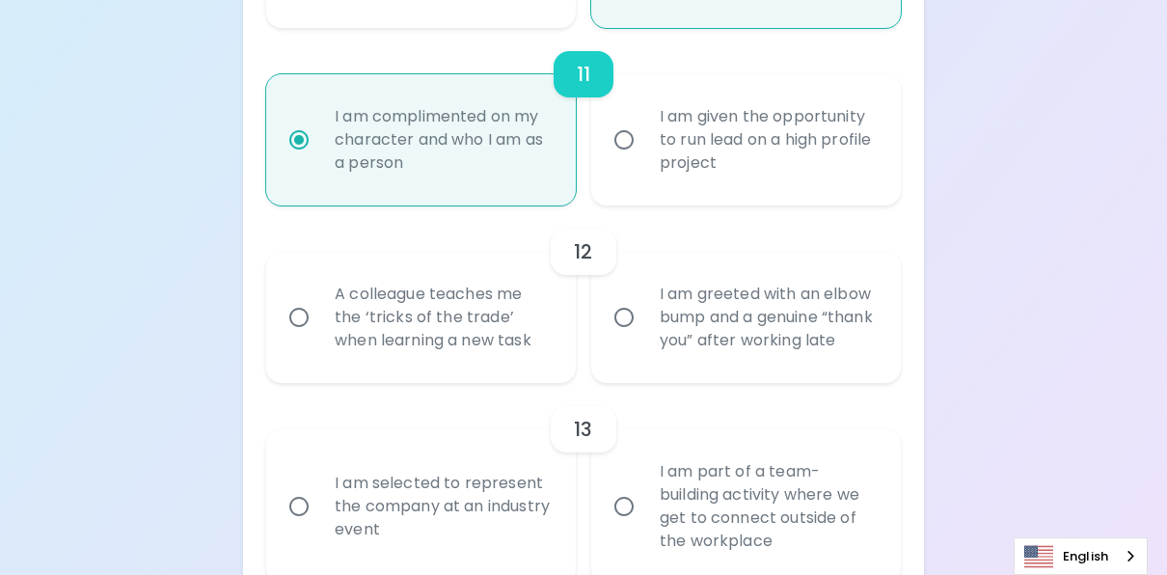
scroll to position [2392, 0]
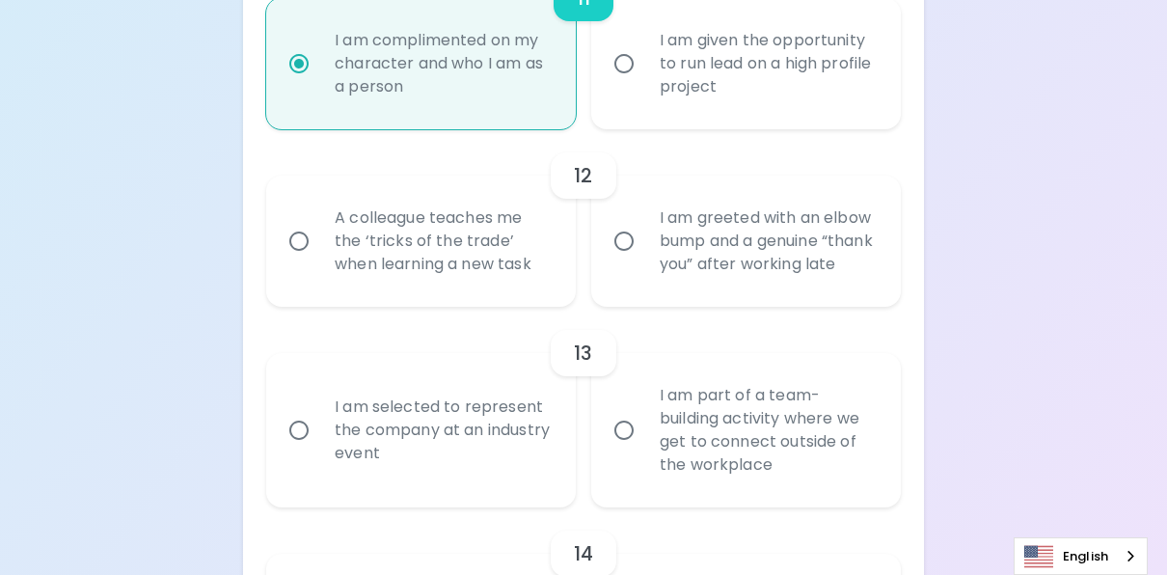
radio input "true"
click at [618, 261] on input "I am greeted with an elbow bump and a genuine “thank you” after working late" at bounding box center [624, 241] width 40 height 40
radio input "false"
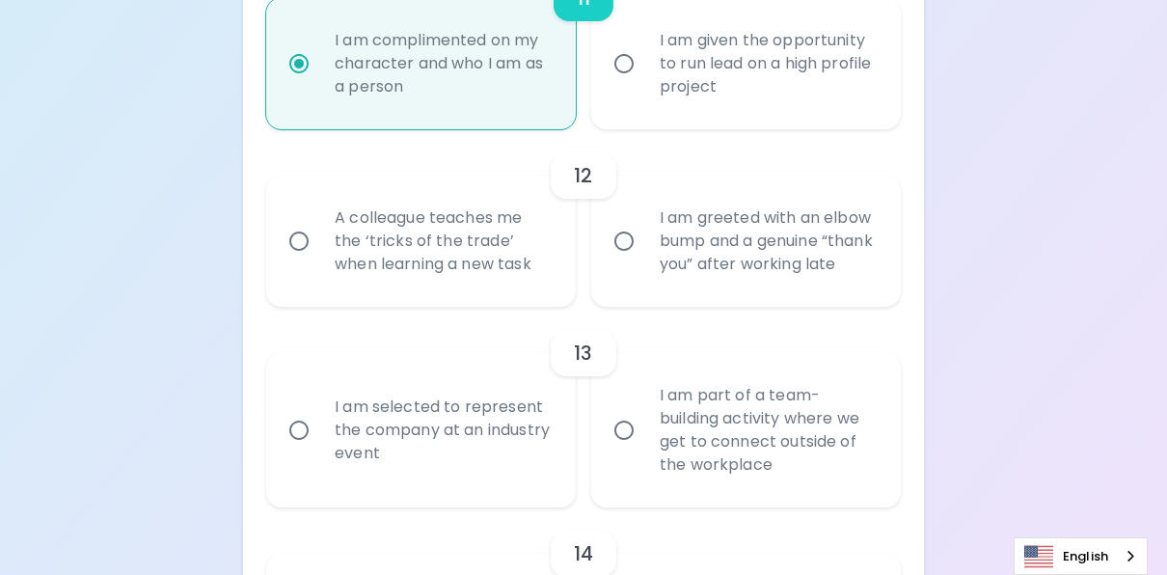
radio input "false"
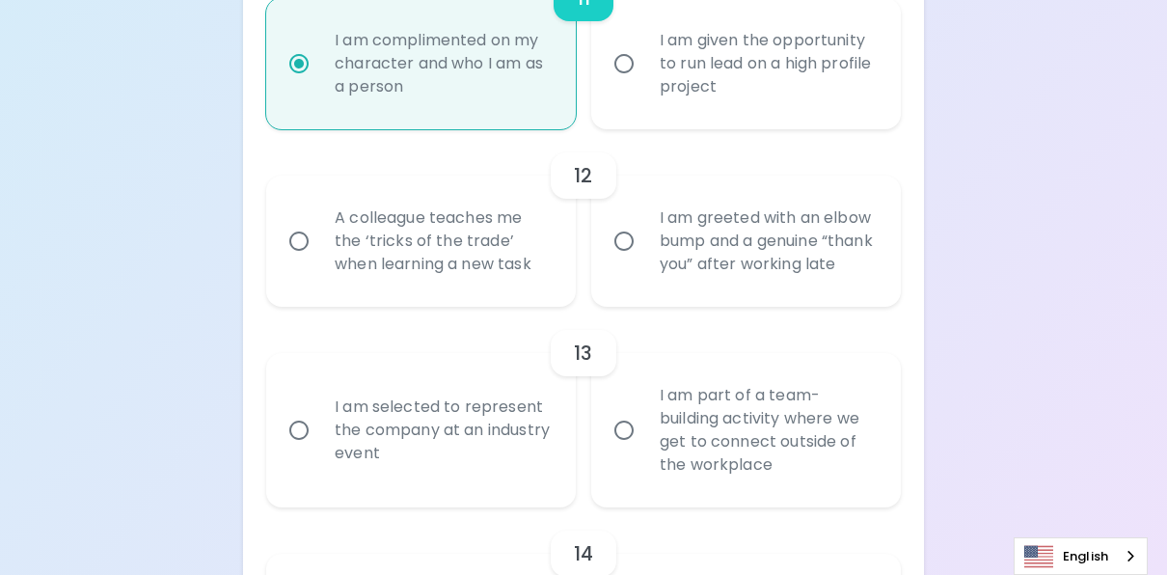
radio input "false"
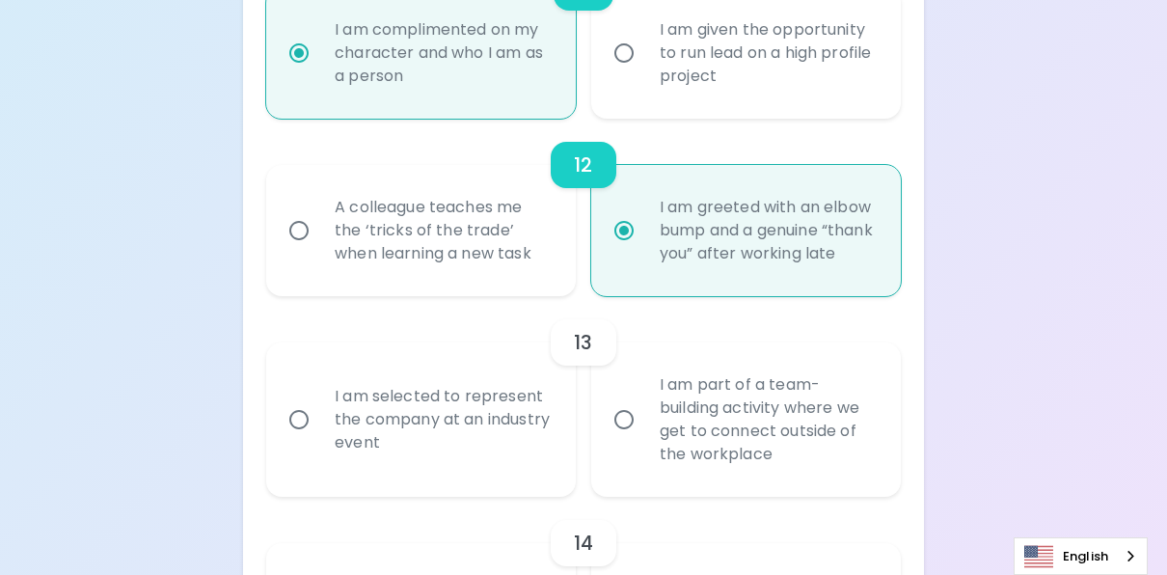
scroll to position [2546, 0]
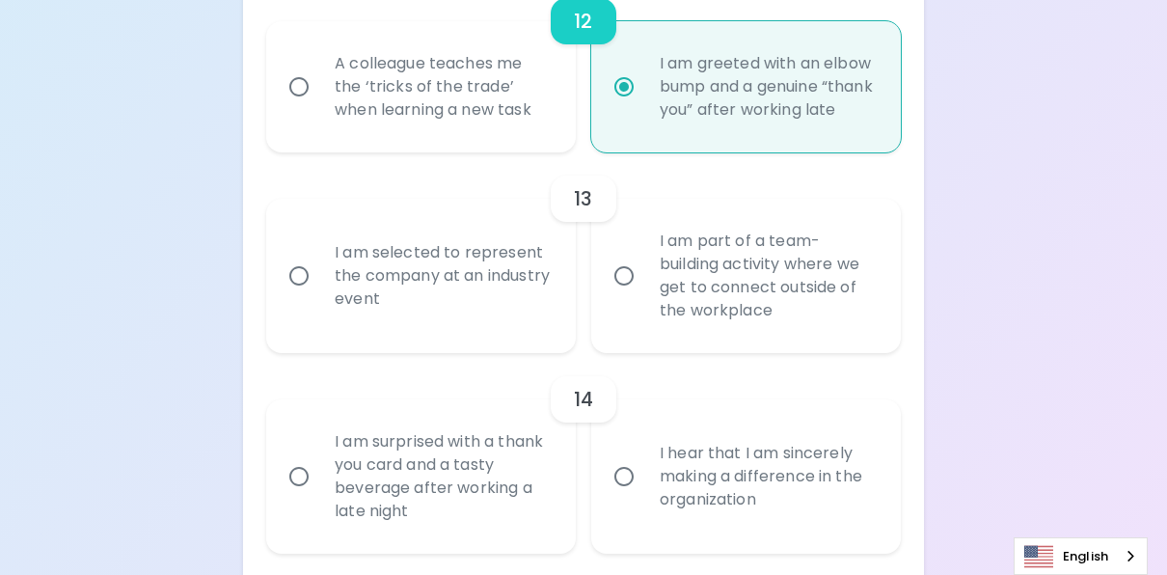
radio input "true"
click at [307, 296] on input "I am selected to represent the company at an industry event" at bounding box center [299, 275] width 40 height 40
radio input "false"
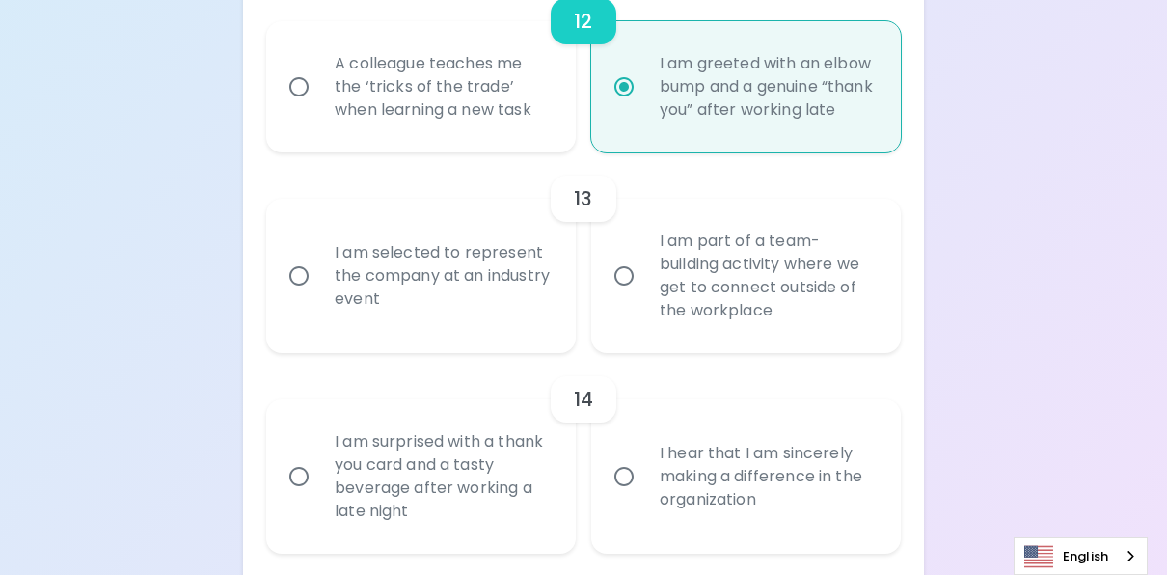
radio input "false"
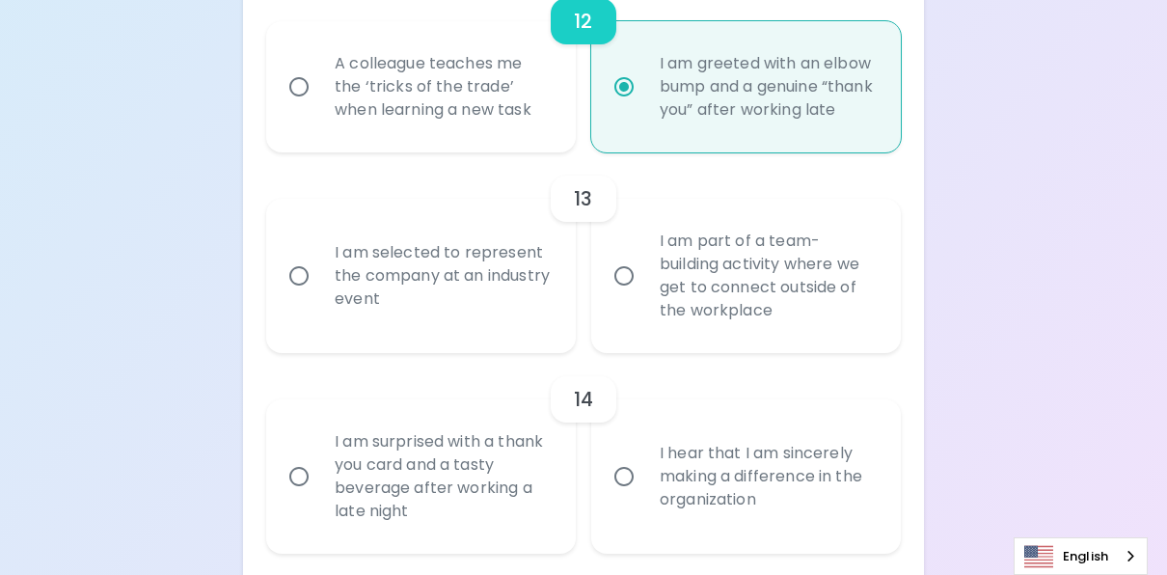
radio input "false"
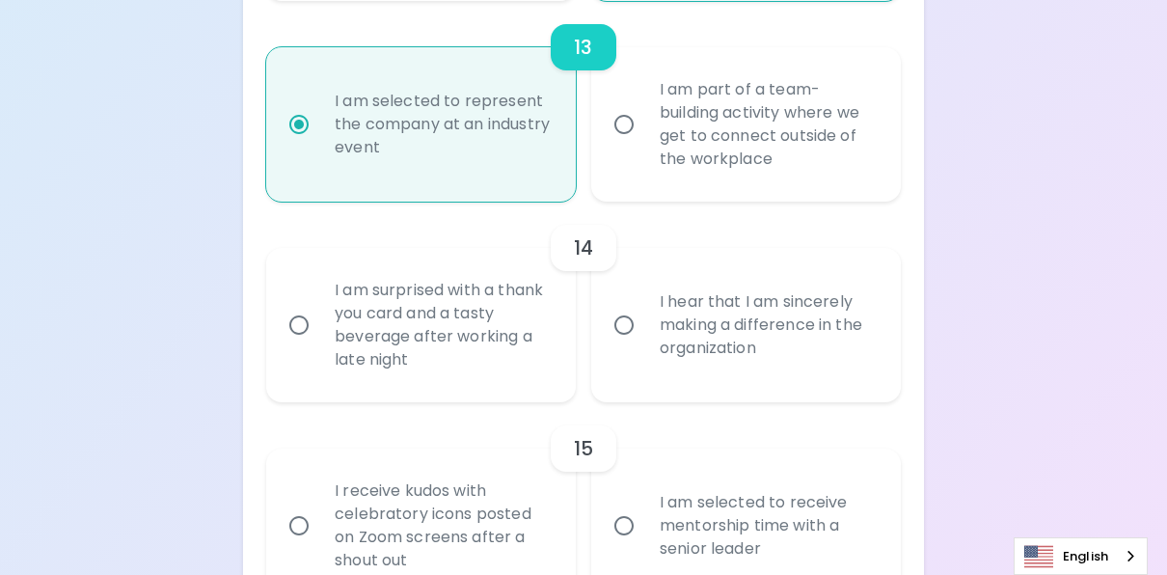
scroll to position [2700, 0]
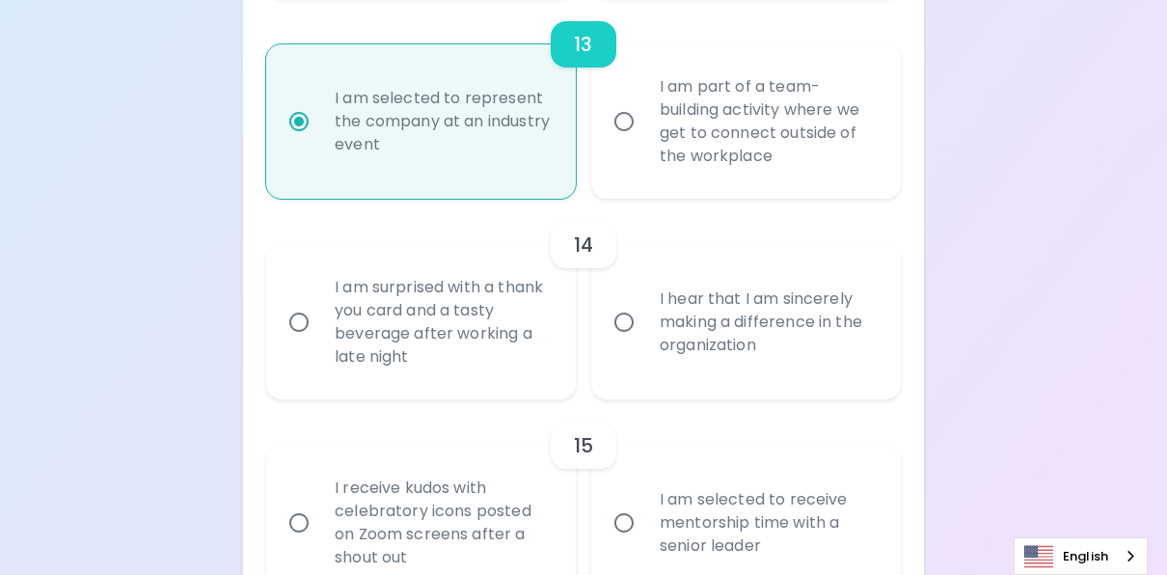
radio input "true"
click at [624, 342] on input "I hear that I am sincerely making a difference in the organization" at bounding box center [624, 322] width 40 height 40
radio input "false"
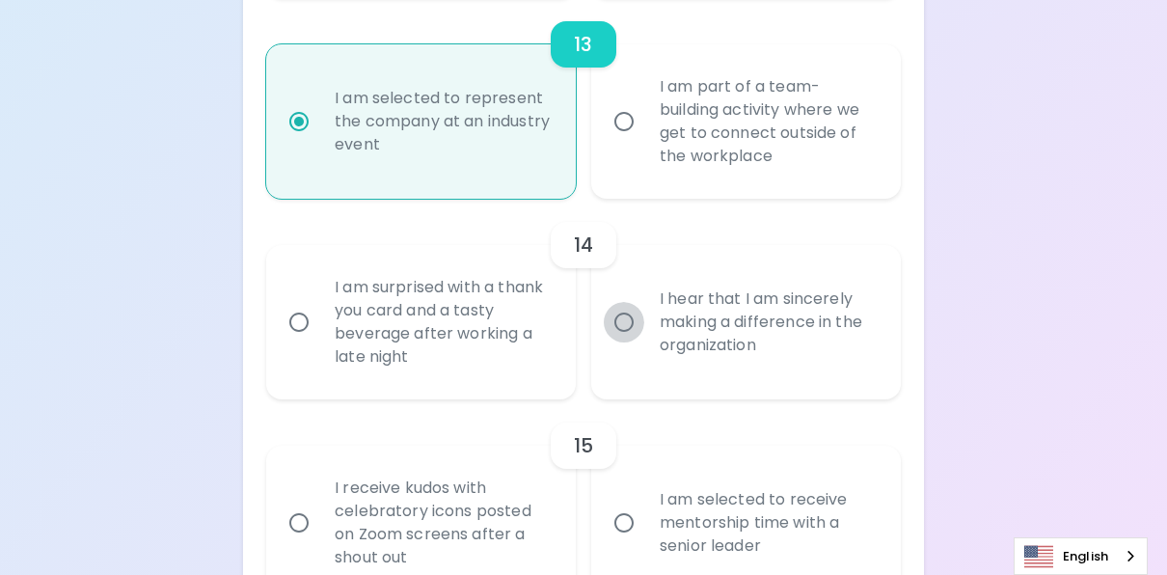
radio input "false"
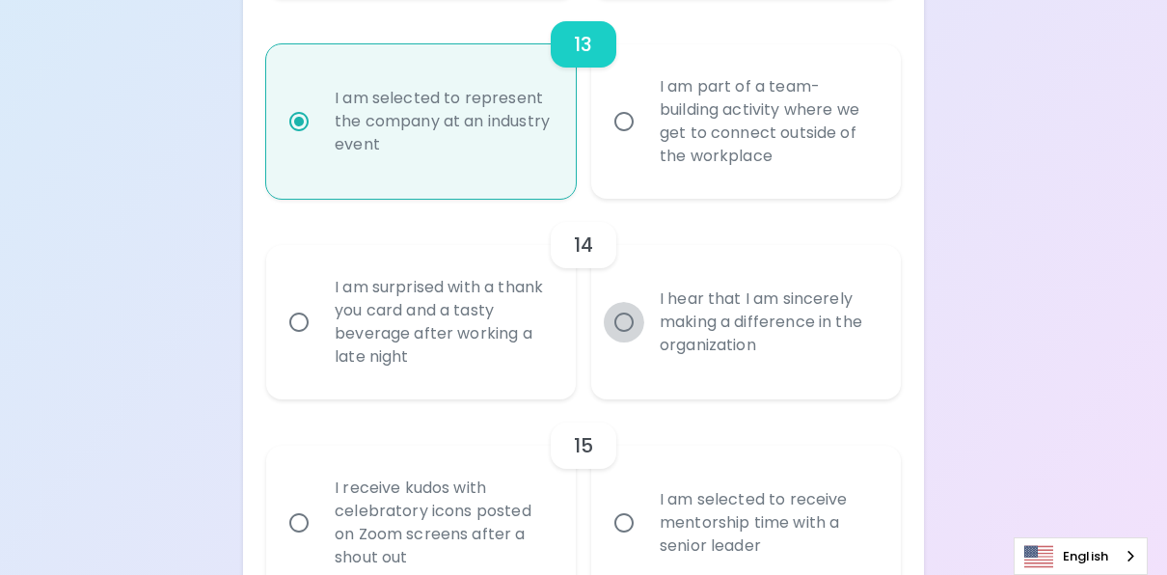
radio input "false"
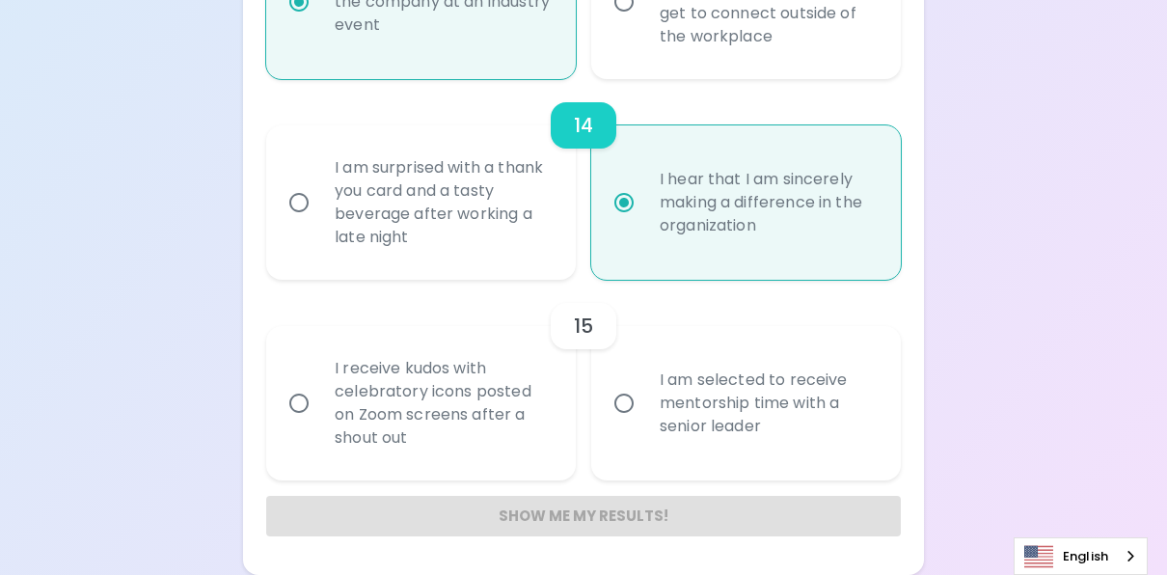
scroll to position [2855, 0]
radio input "true"
click at [623, 412] on input "I am selected to receive mentorship time with a senior leader" at bounding box center [624, 403] width 40 height 40
radio input "false"
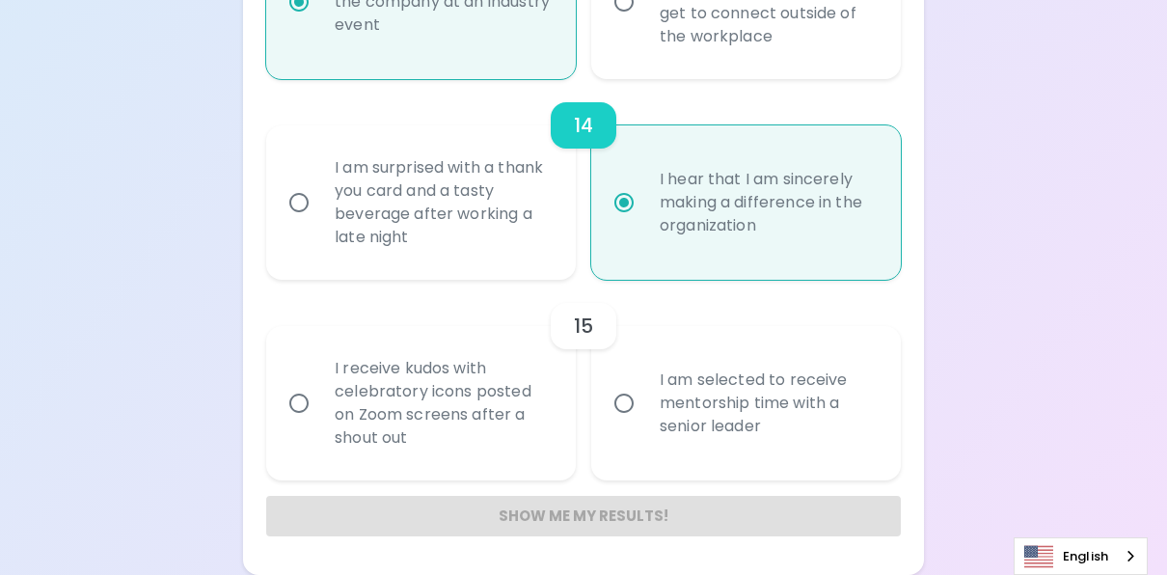
radio input "false"
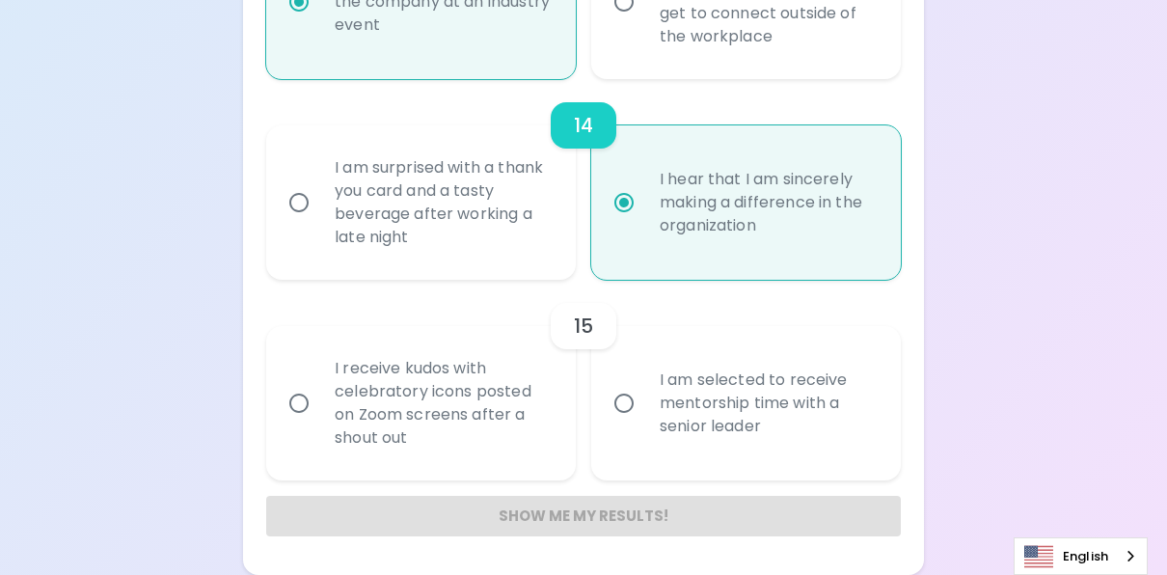
radio input "false"
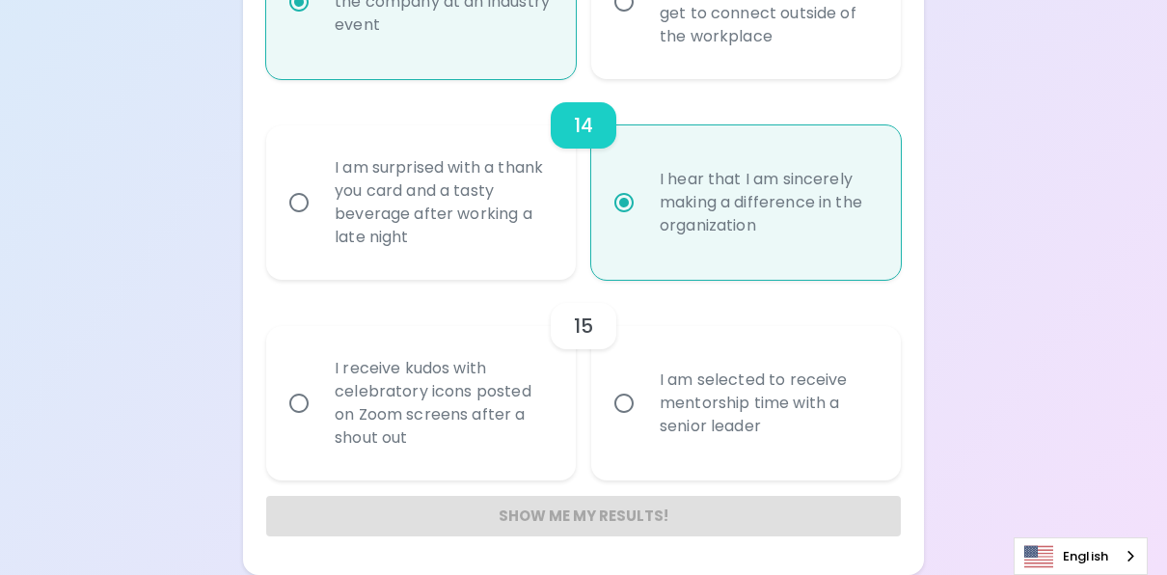
radio input "false"
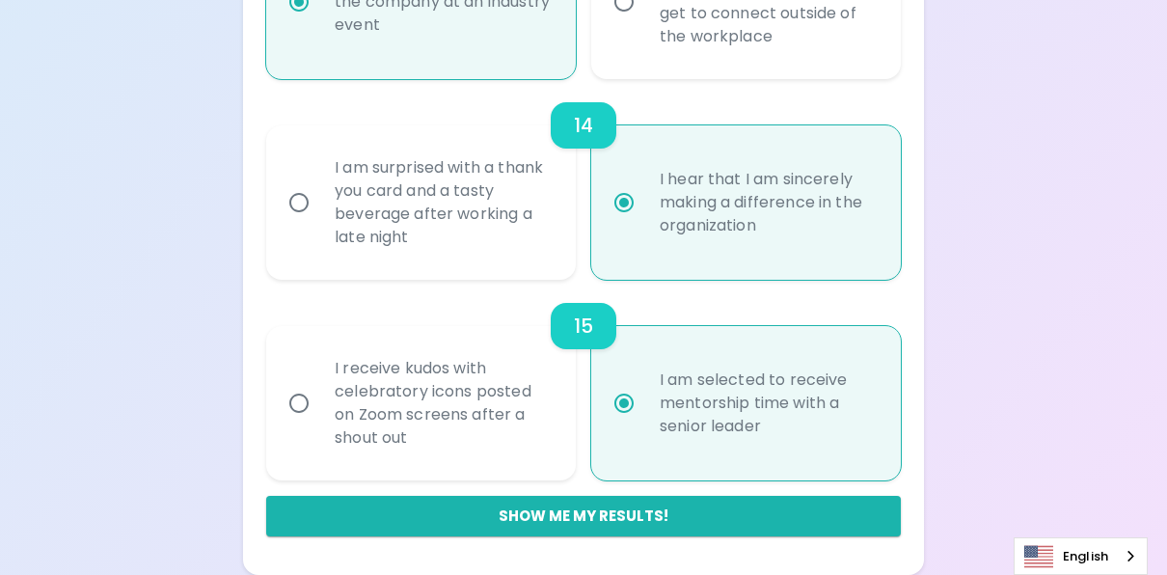
scroll to position [2866, 0]
radio input "true"
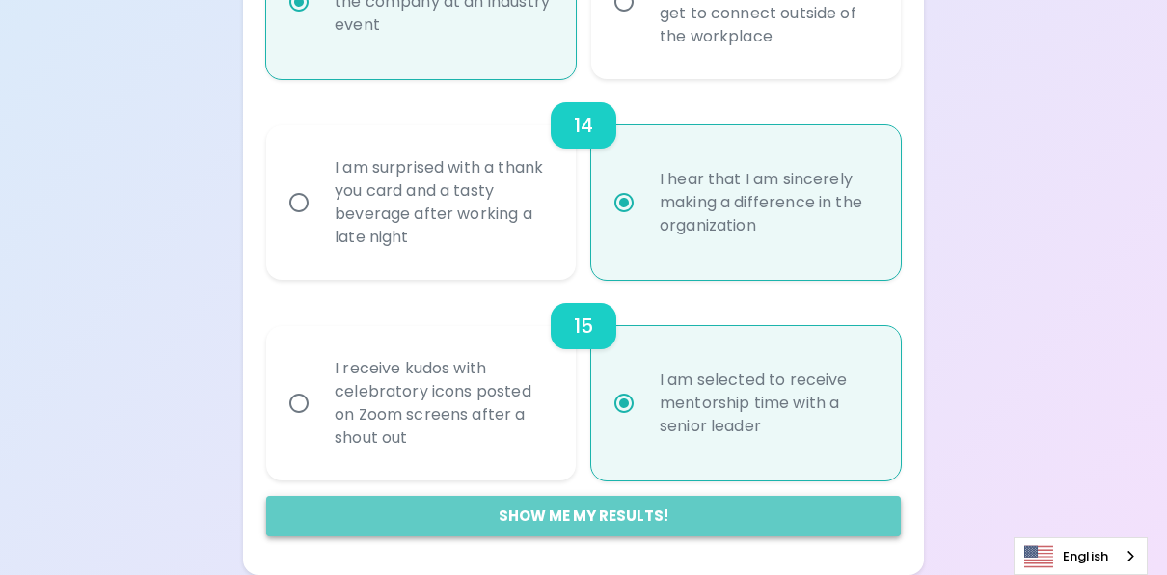
click at [584, 519] on button "Show me my results!" at bounding box center [583, 516] width 634 height 40
radio input "false"
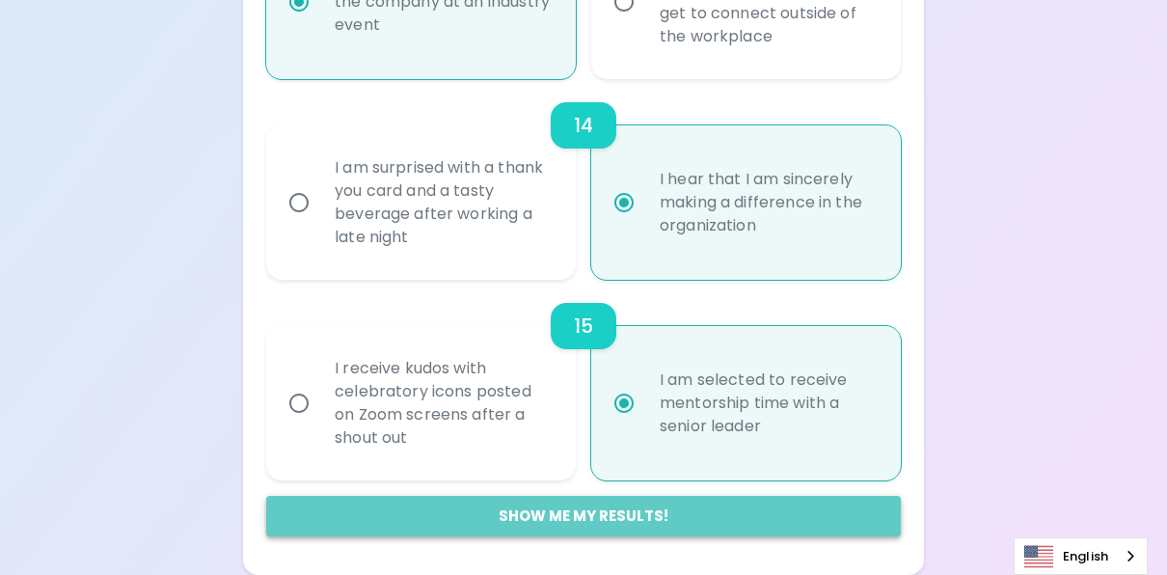
radio input "false"
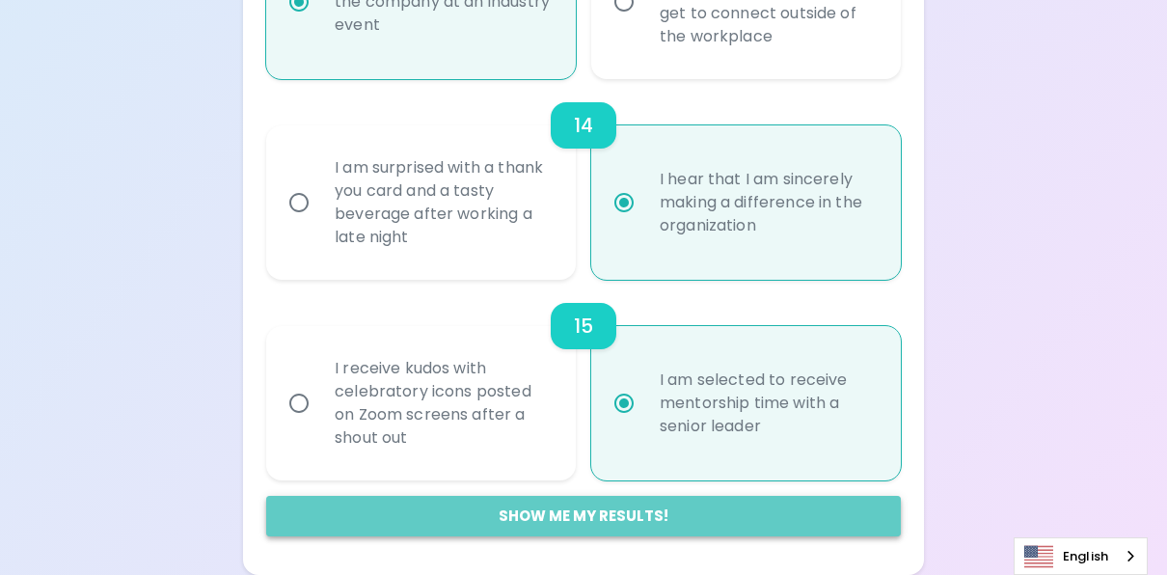
radio input "false"
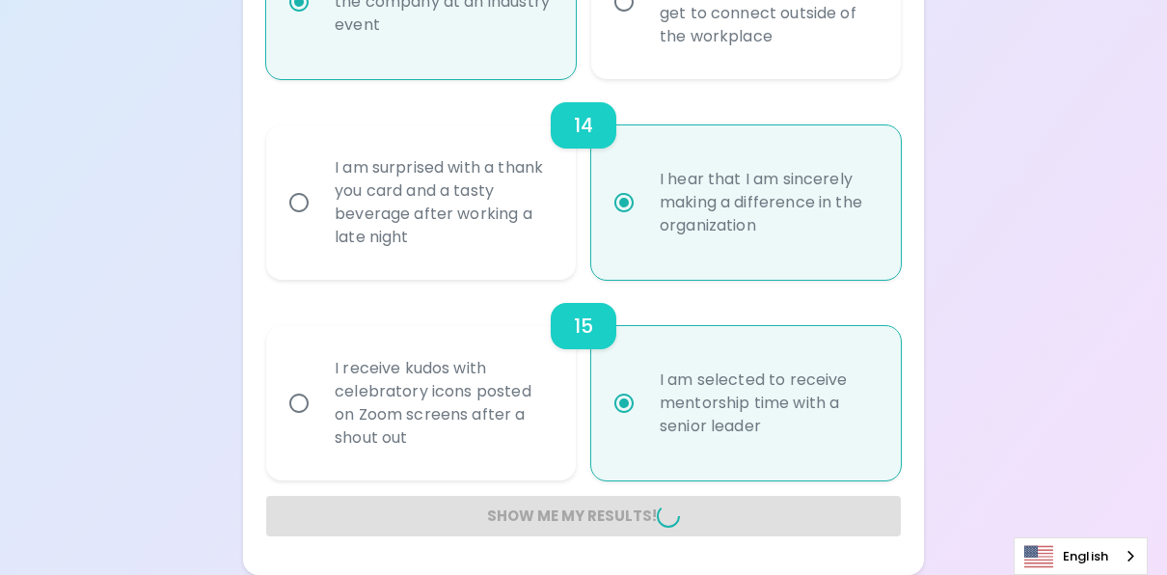
radio input "false"
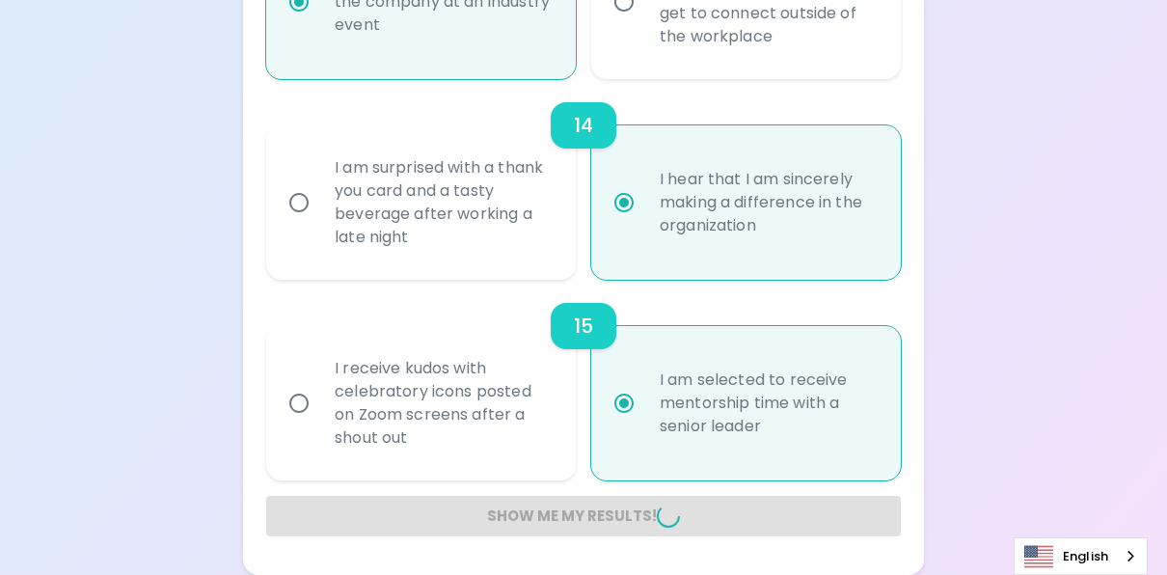
radio input "false"
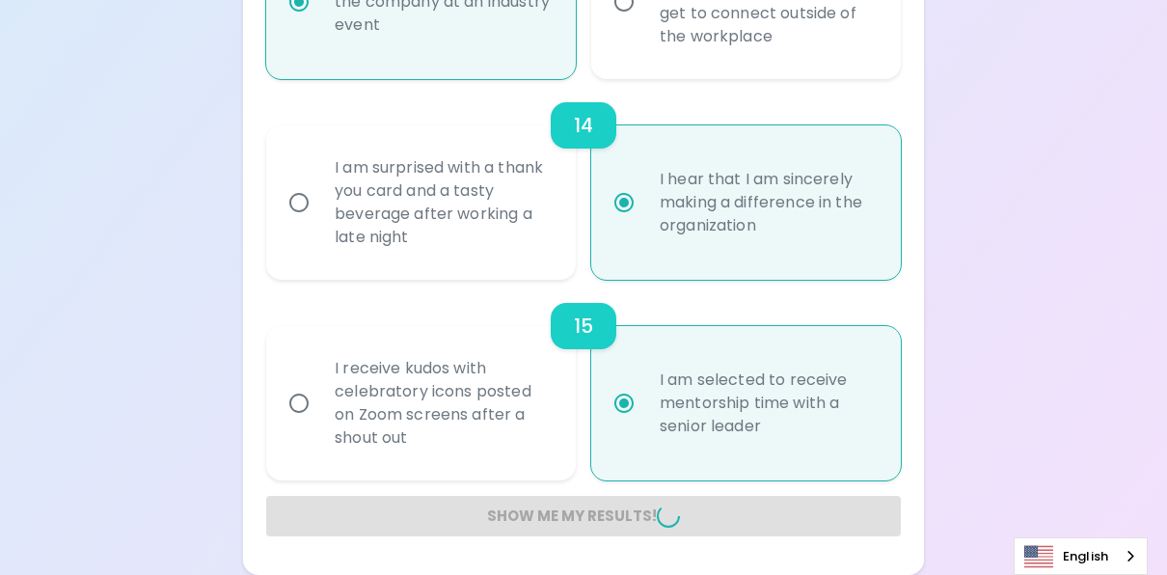
radio input "false"
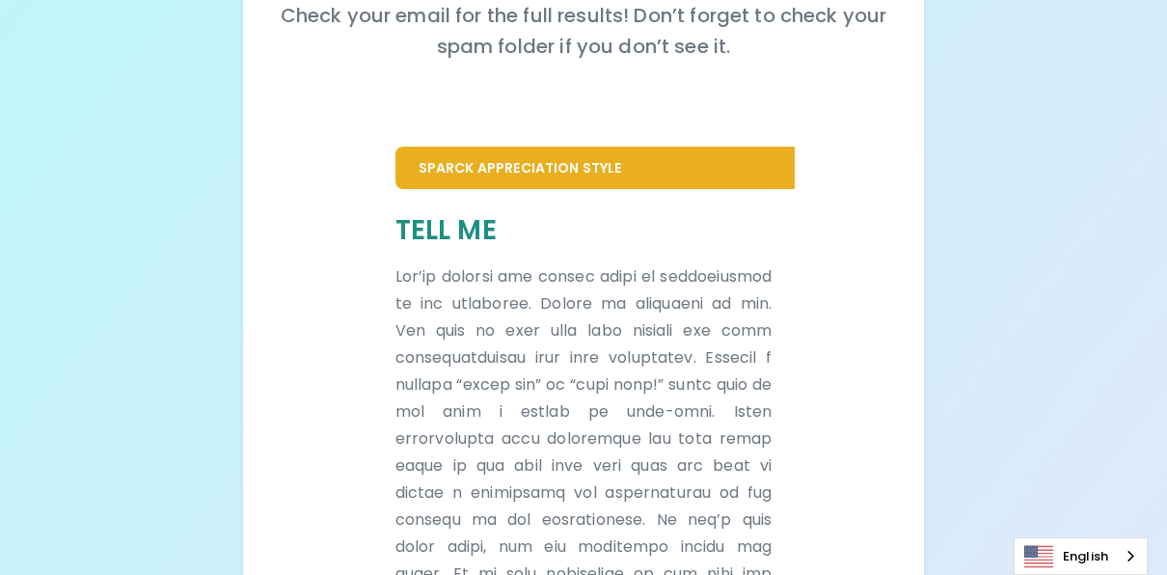
scroll to position [482, 0]
